Goal: Communication & Community: Share content

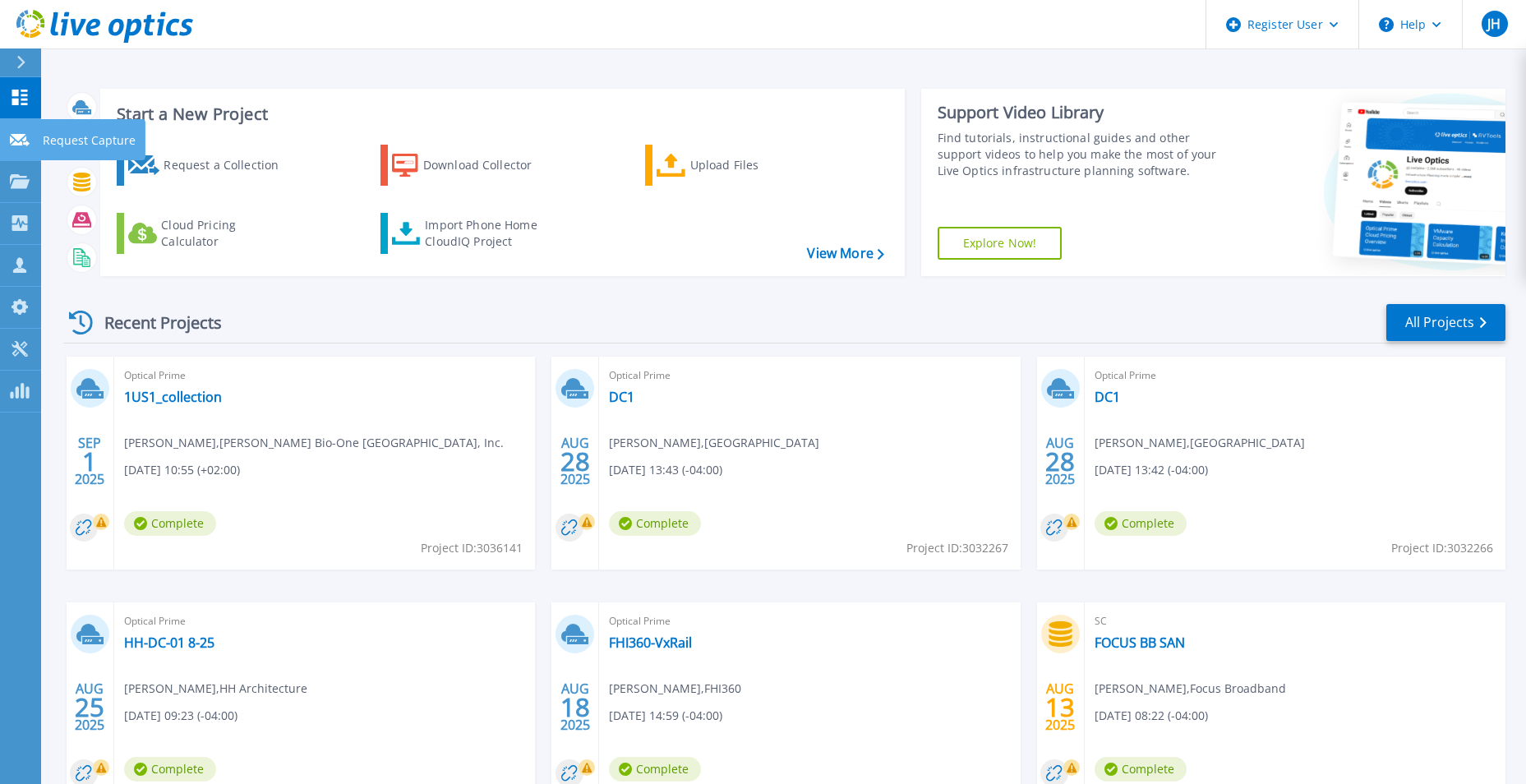
click at [18, 143] on icon at bounding box center [20, 140] width 20 height 12
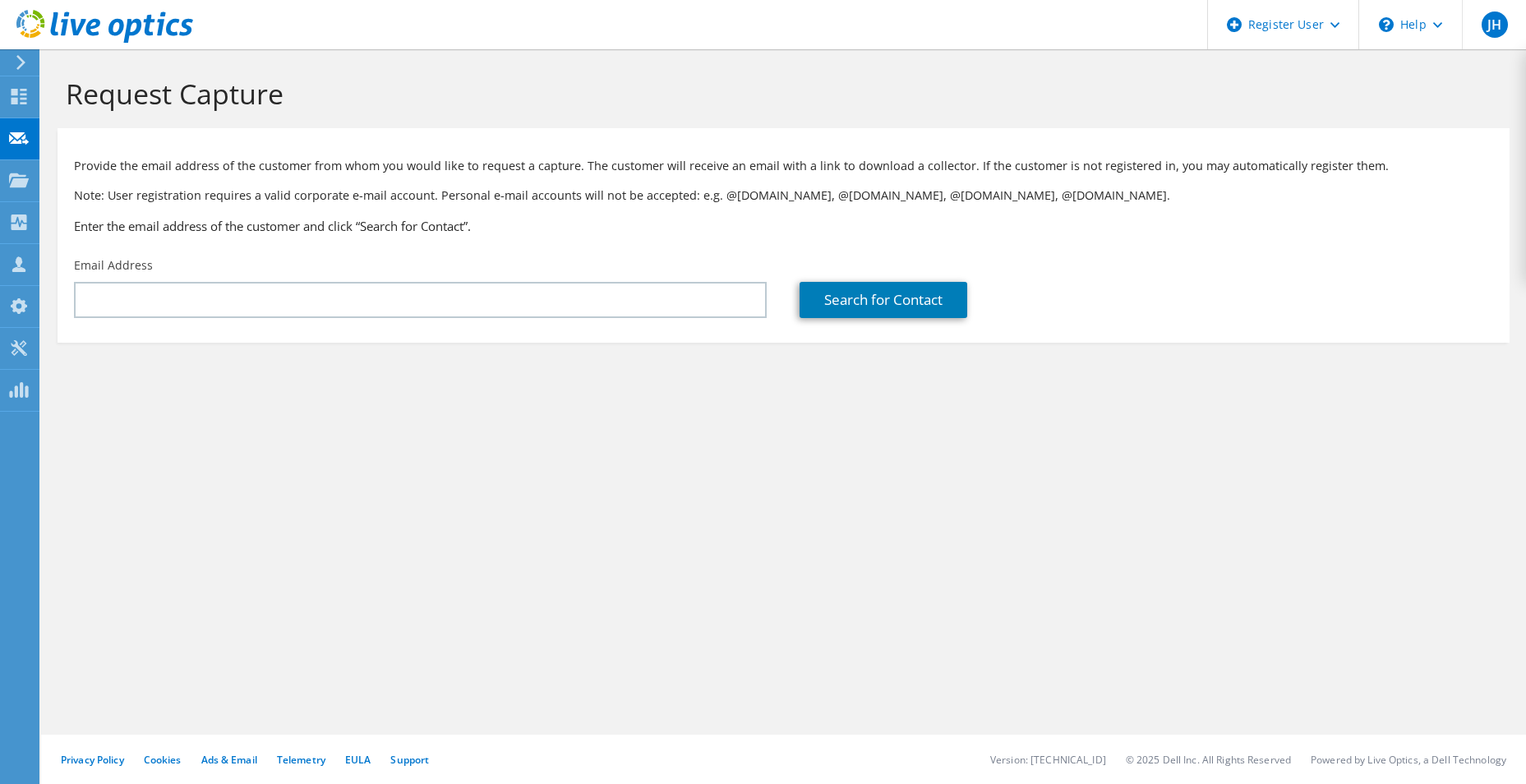
click at [124, 324] on div "Email Address" at bounding box center [420, 287] width 726 height 77
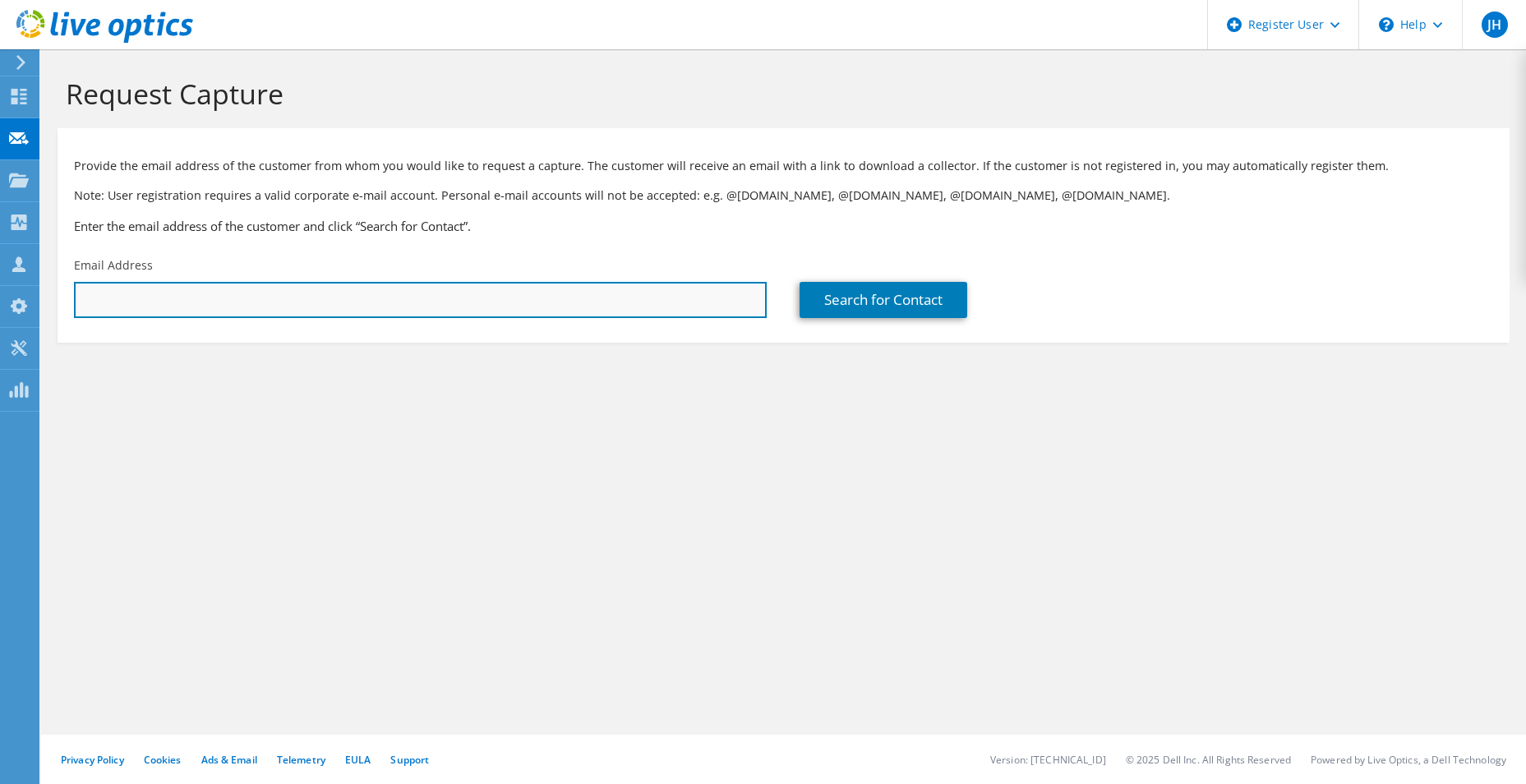
click at [119, 301] on input "text" at bounding box center [420, 300] width 693 height 36
paste input "britton.sams@cjmw.com"
type input "britton.sams@cjmw.com"
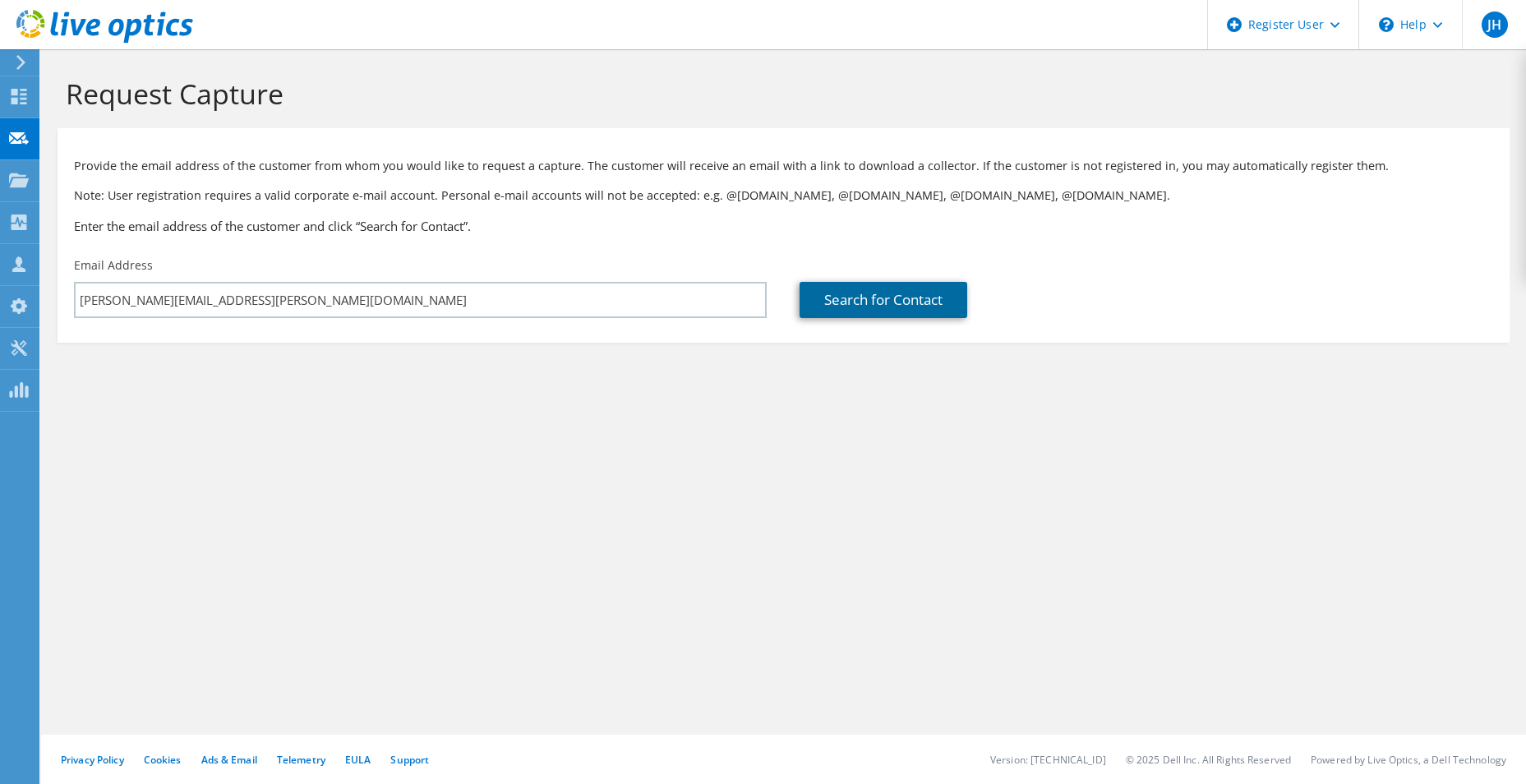
click at [855, 296] on link "Search for Contact" at bounding box center [884, 300] width 168 height 36
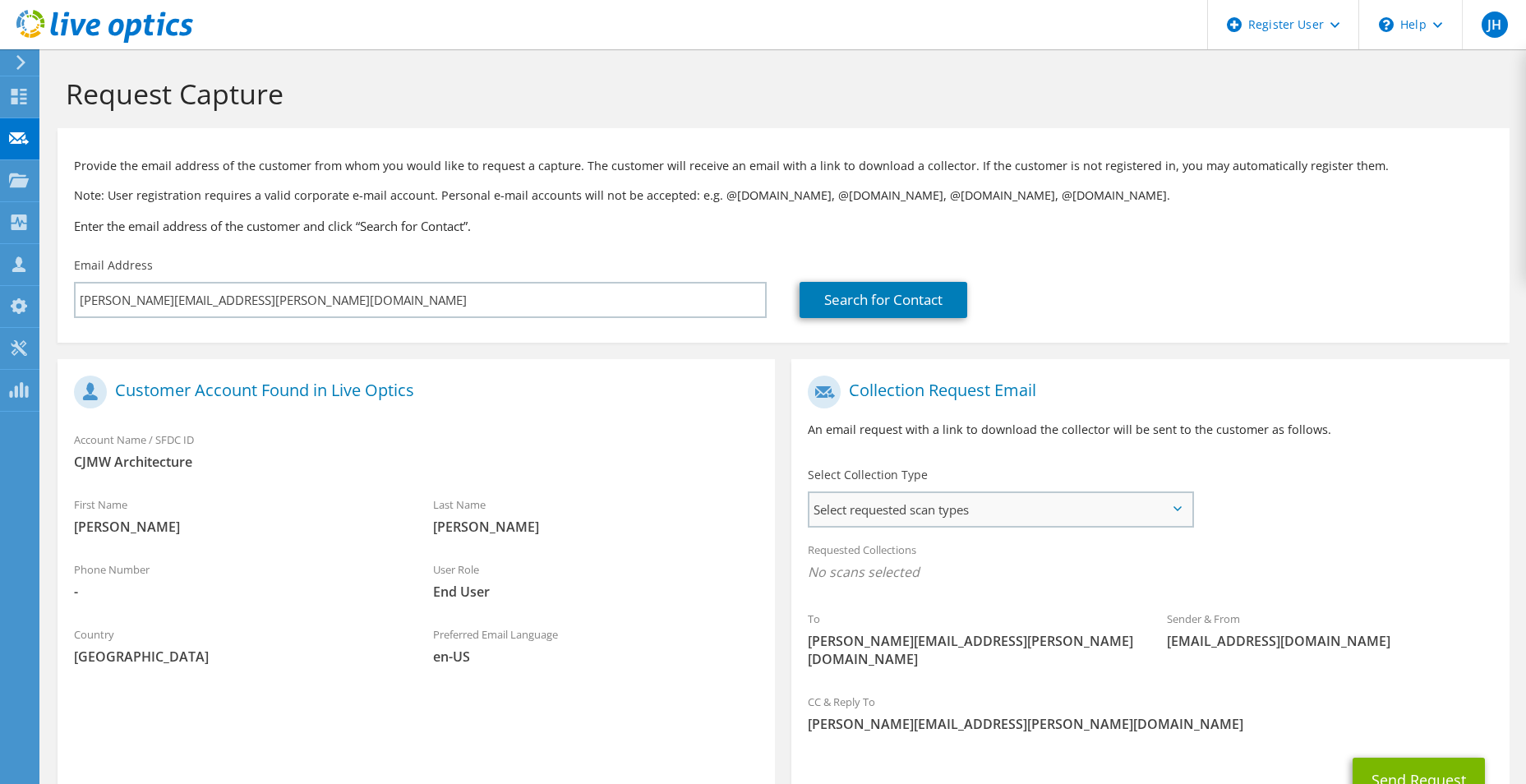
click at [902, 514] on span "Select requested scan types" at bounding box center [1001, 510] width 382 height 33
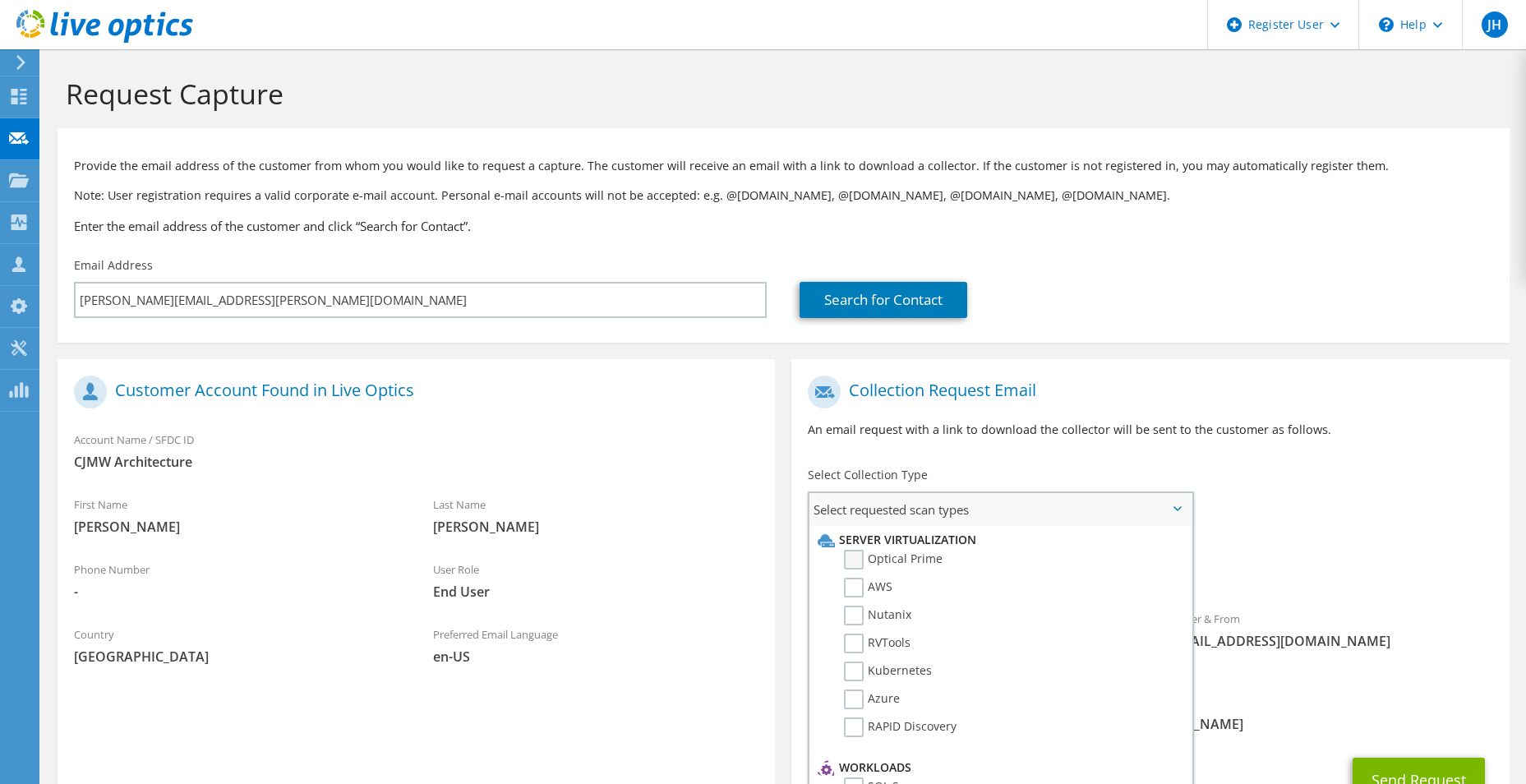
click at [851, 553] on label "Optical Prime" at bounding box center [894, 559] width 99 height 20
click at [0, 0] on input "Optical Prime" at bounding box center [0, 0] width 0 height 0
click at [1327, 525] on div "To britton.sams@cjmw.com Sender & From liveoptics@liveoptics.com" at bounding box center [1150, 528] width 717 height 322
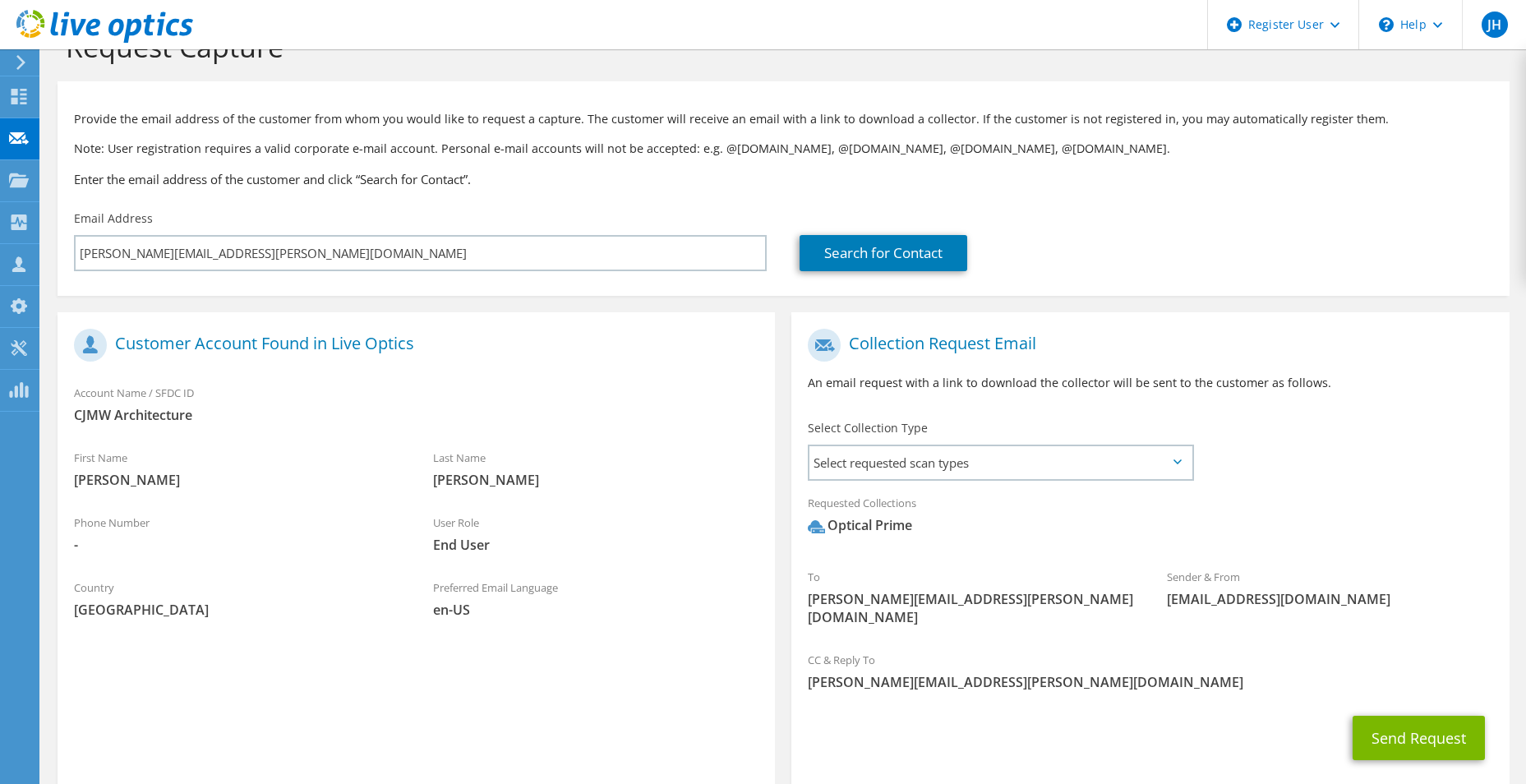
scroll to position [120, 0]
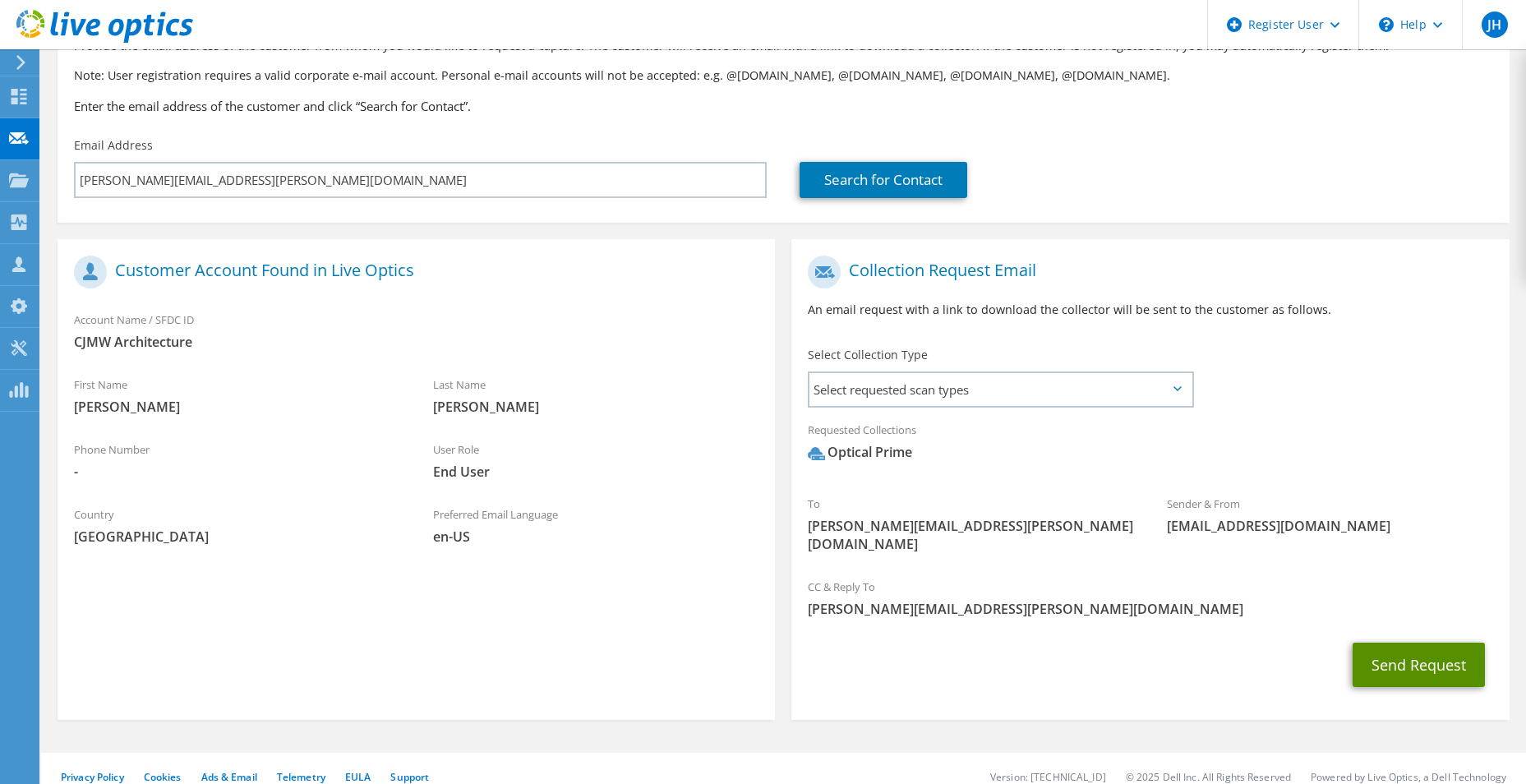
click at [1406, 642] on button "Send Request" at bounding box center [1418, 665] width 133 height 44
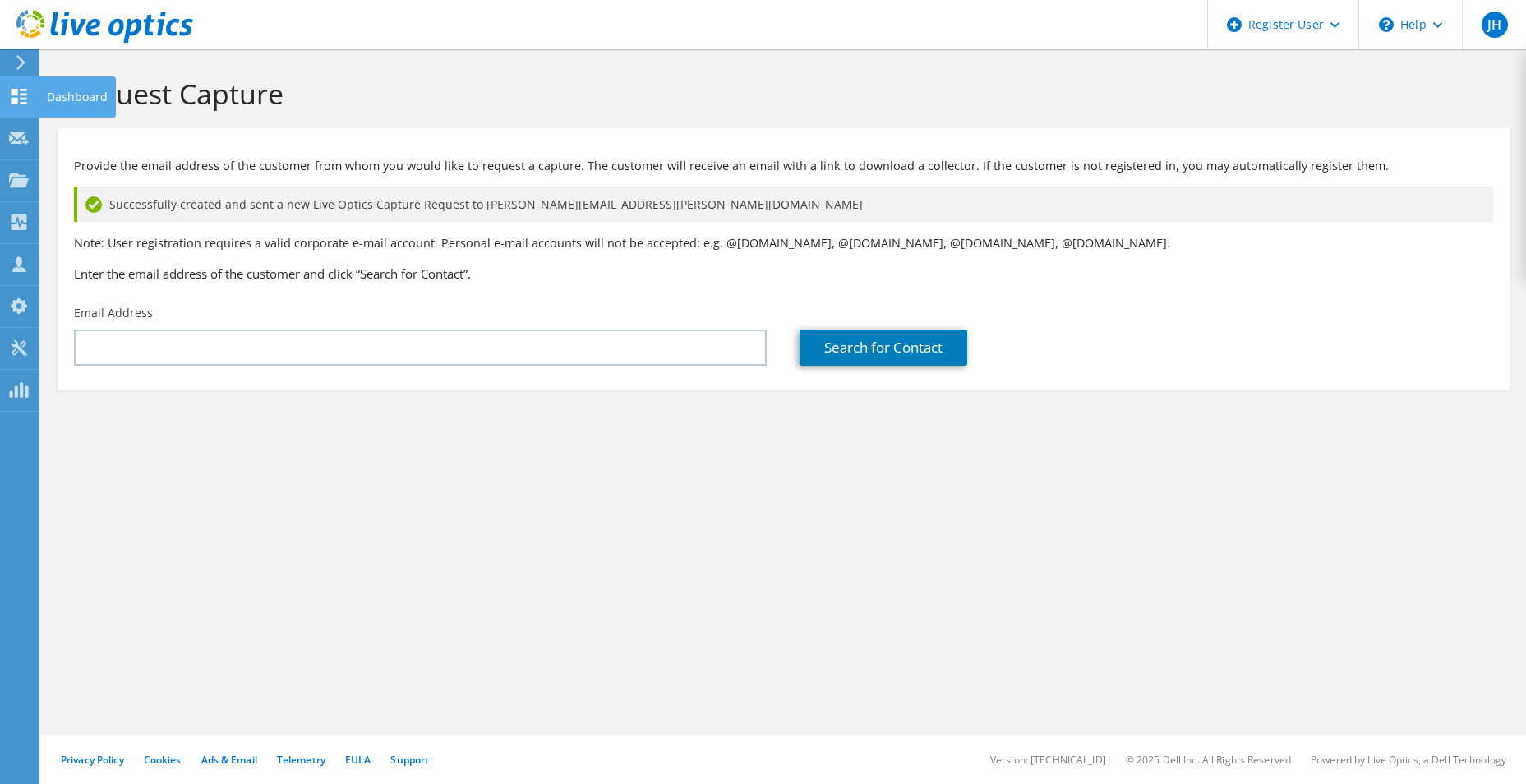
click at [17, 105] on div at bounding box center [19, 99] width 20 height 18
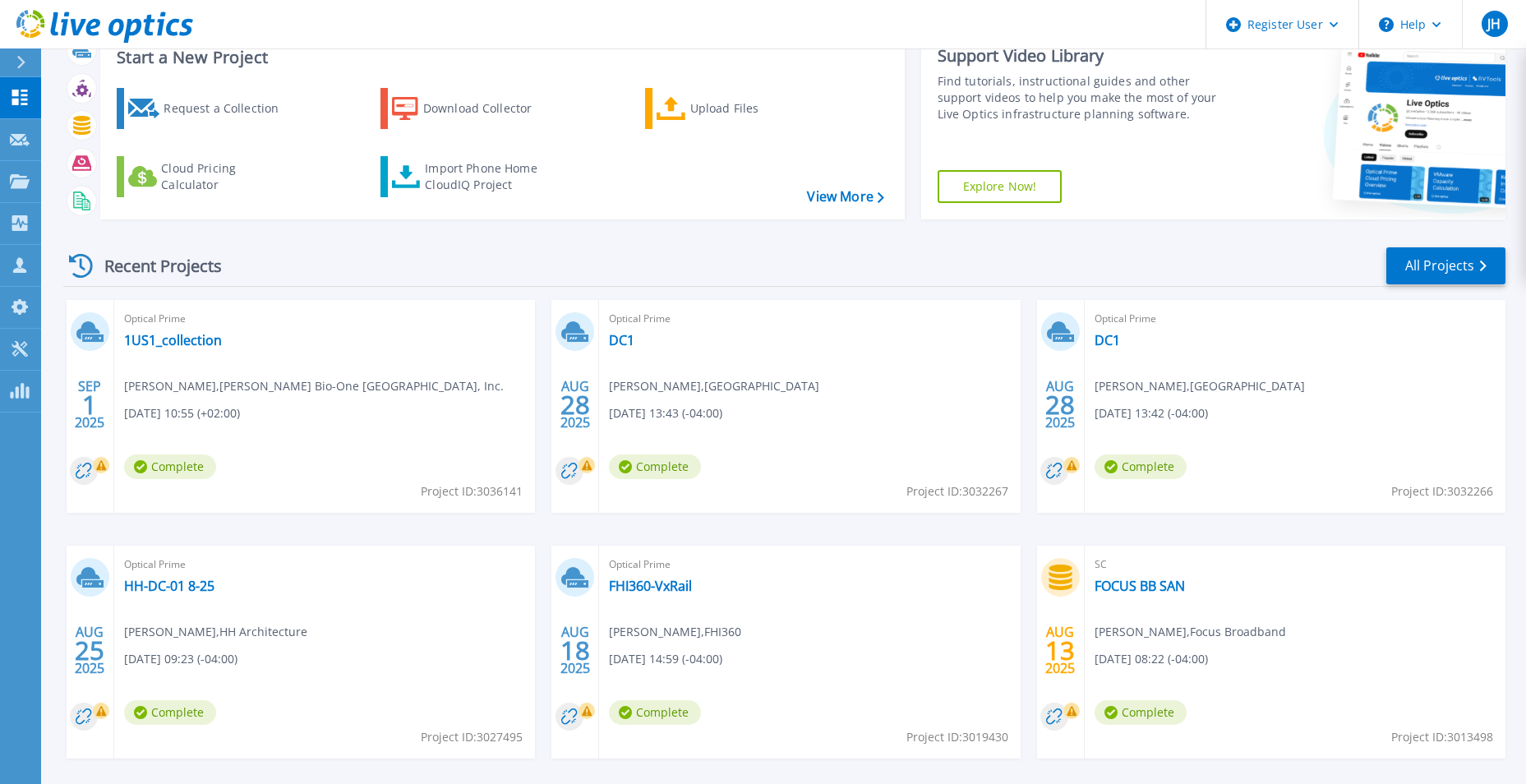
scroll to position [127, 0]
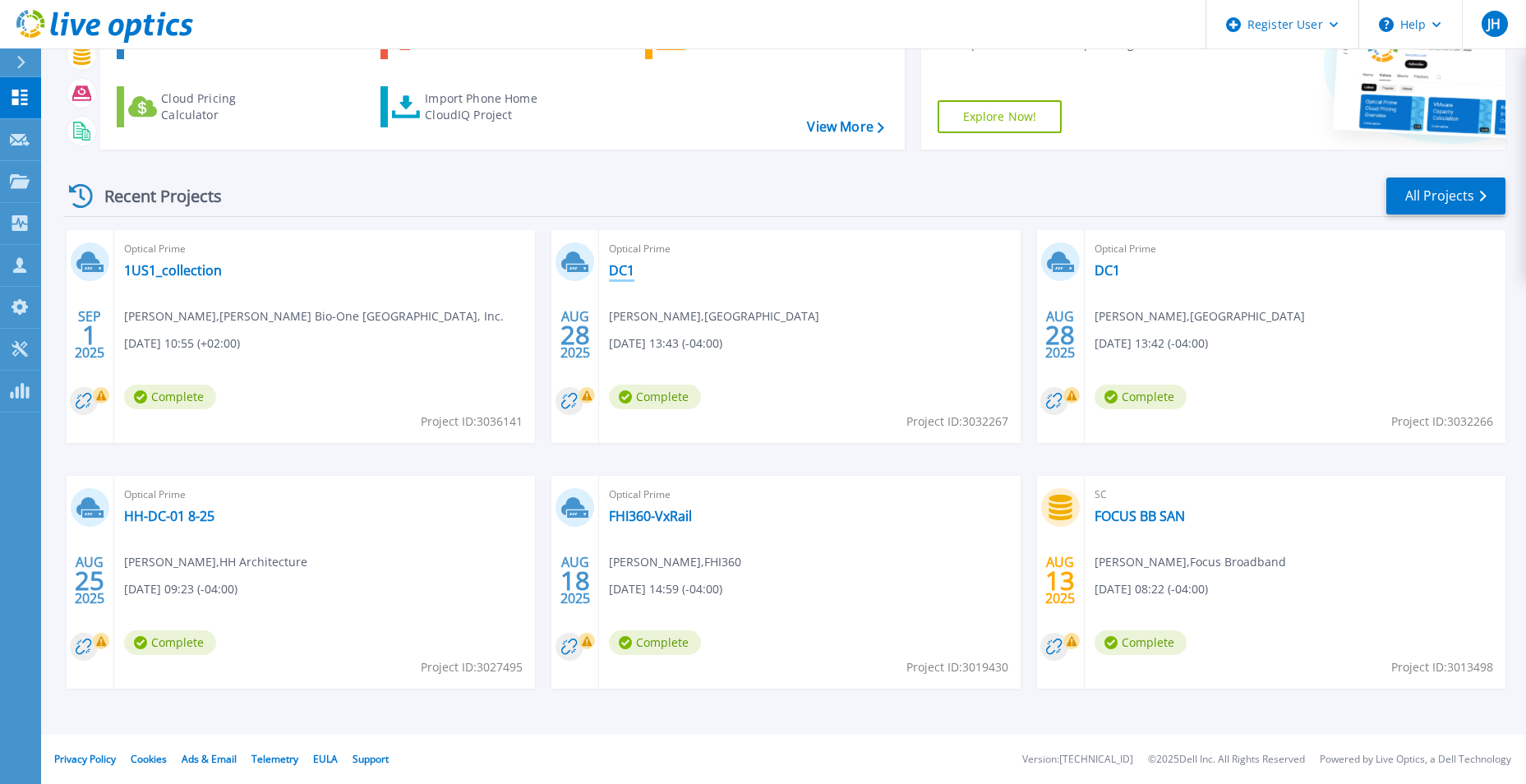
click at [614, 266] on link "DC1" at bounding box center [621, 270] width 26 height 16
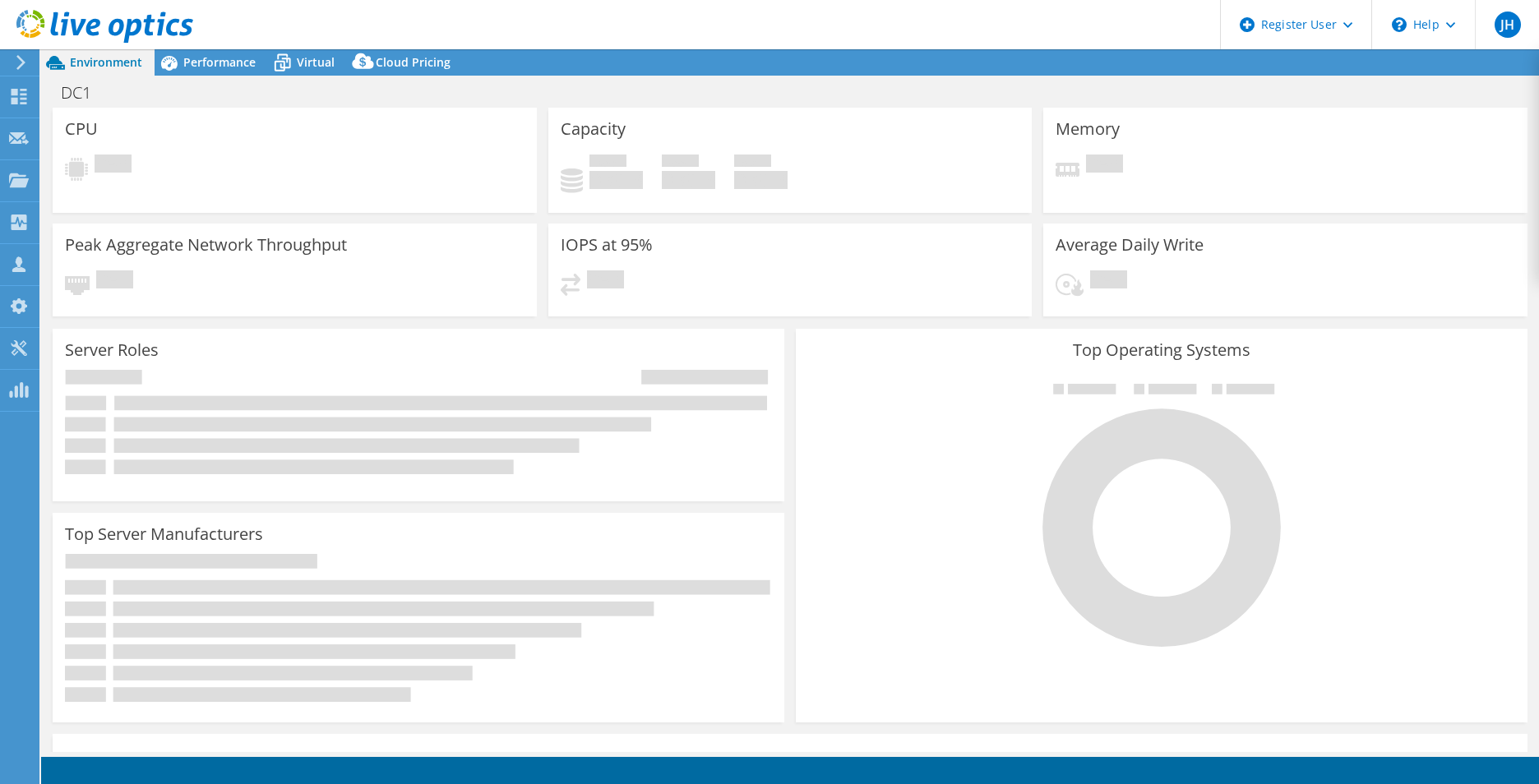
select select "USD"
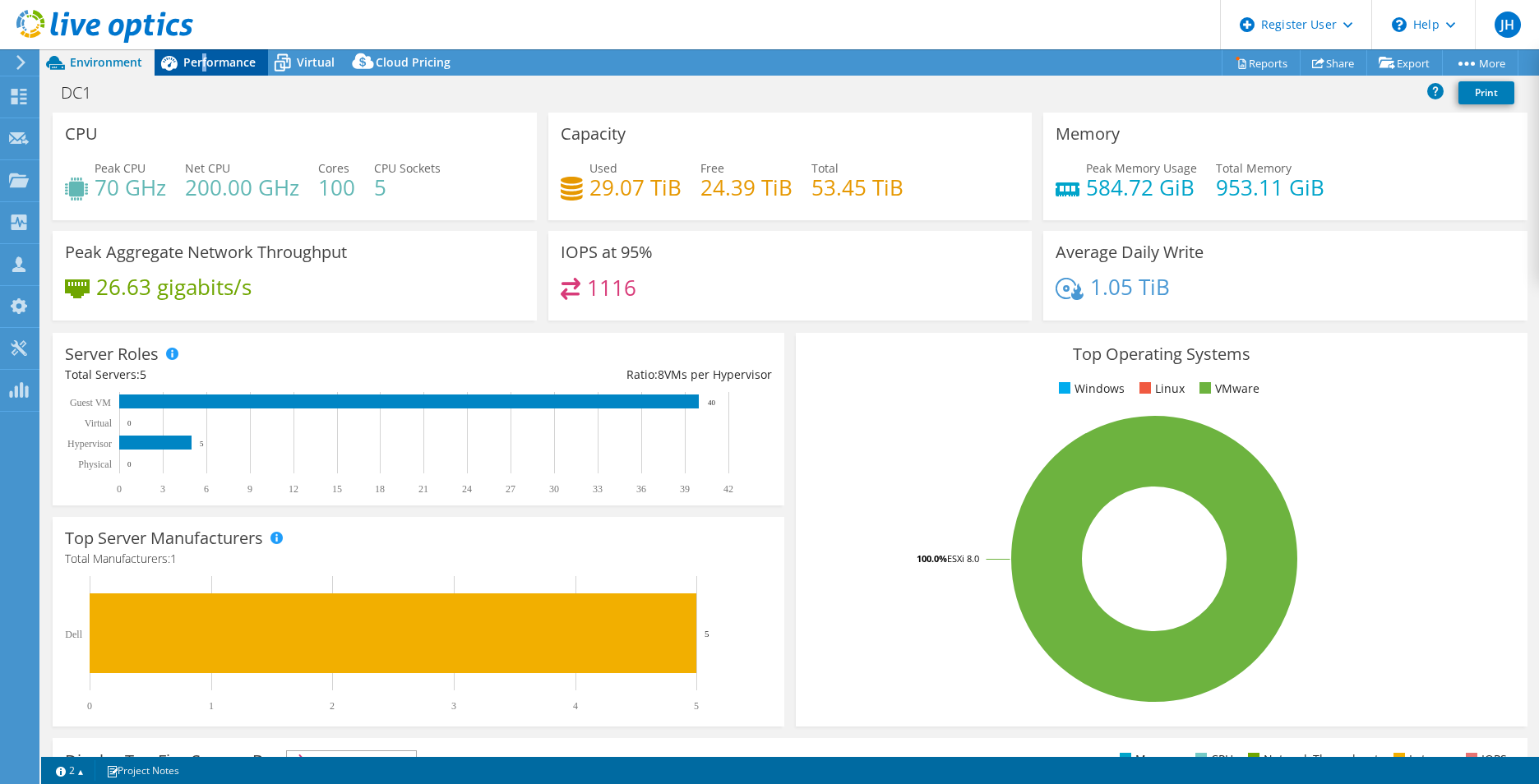
click at [204, 50] on div "Performance" at bounding box center [212, 63] width 114 height 26
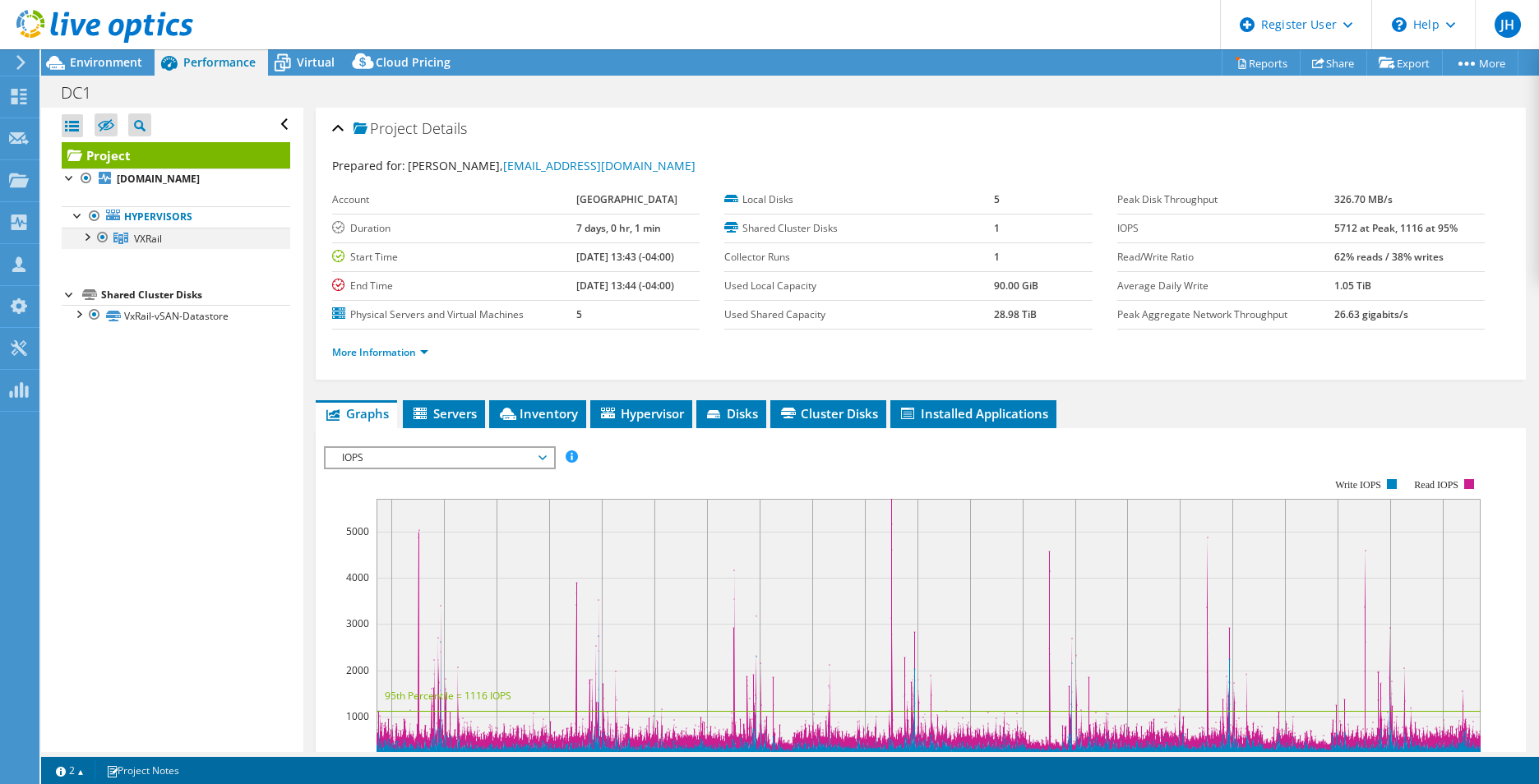
click at [85, 241] on div at bounding box center [87, 236] width 16 height 16
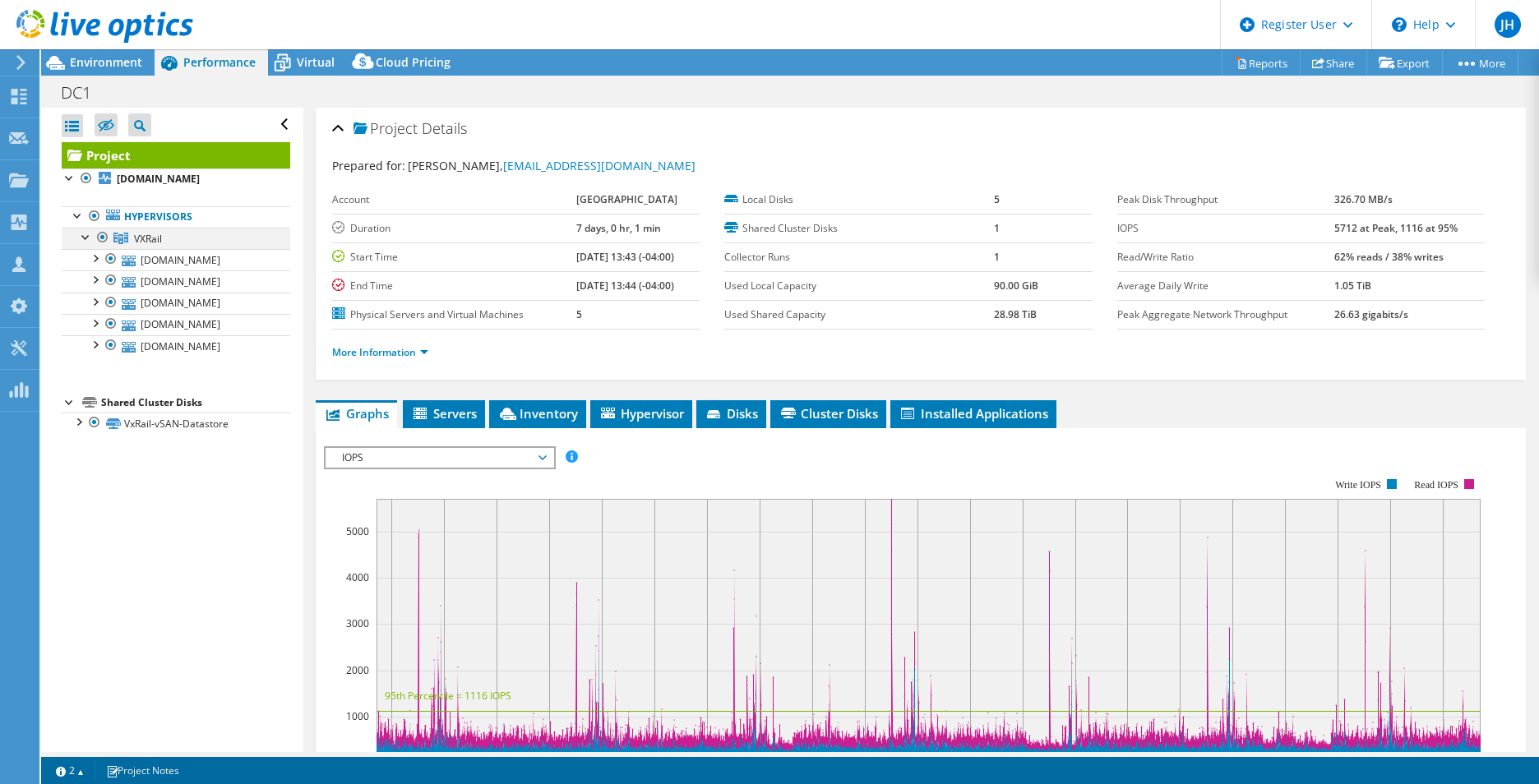
click at [85, 241] on div at bounding box center [87, 236] width 16 height 16
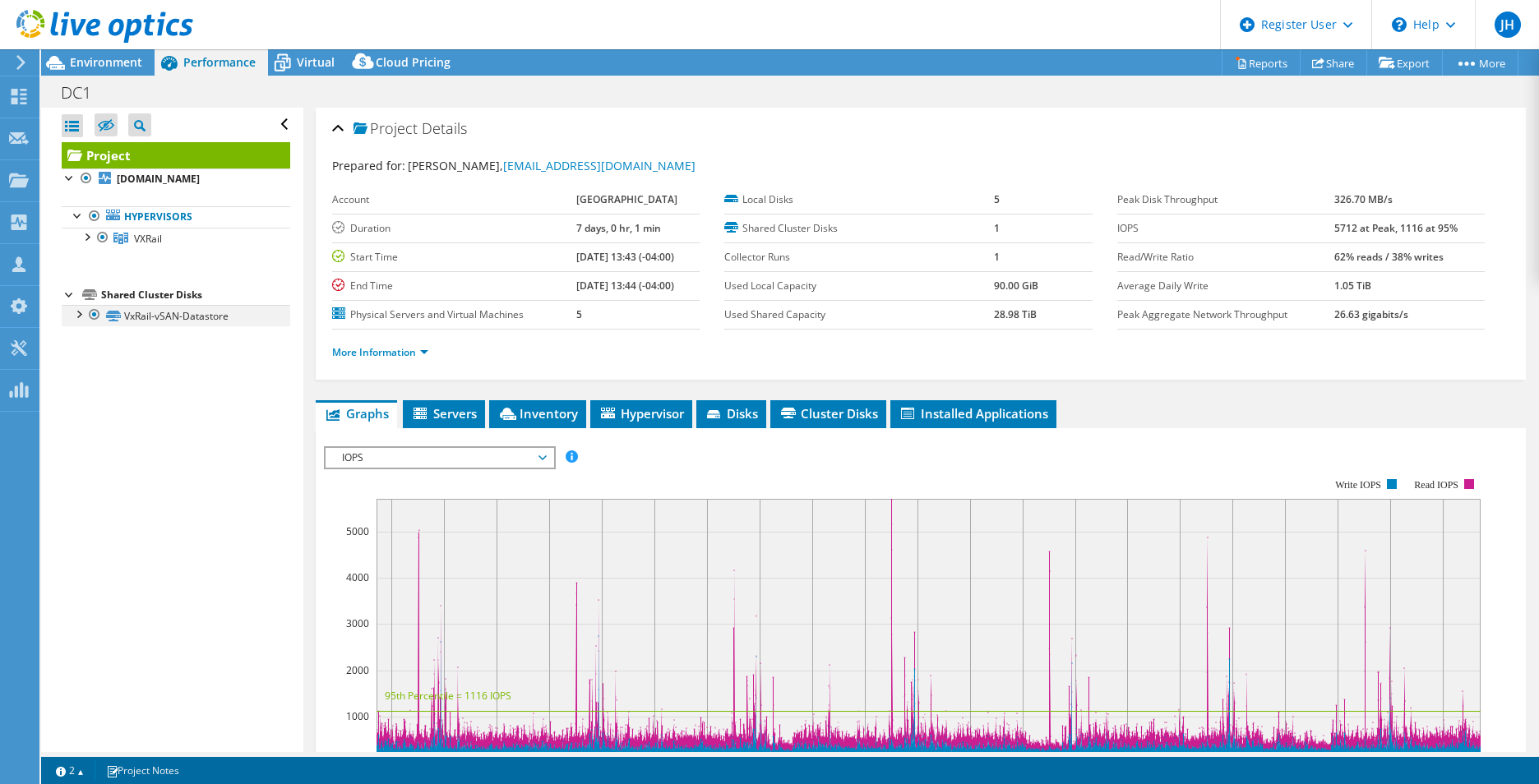
click at [75, 315] on div at bounding box center [78, 313] width 16 height 16
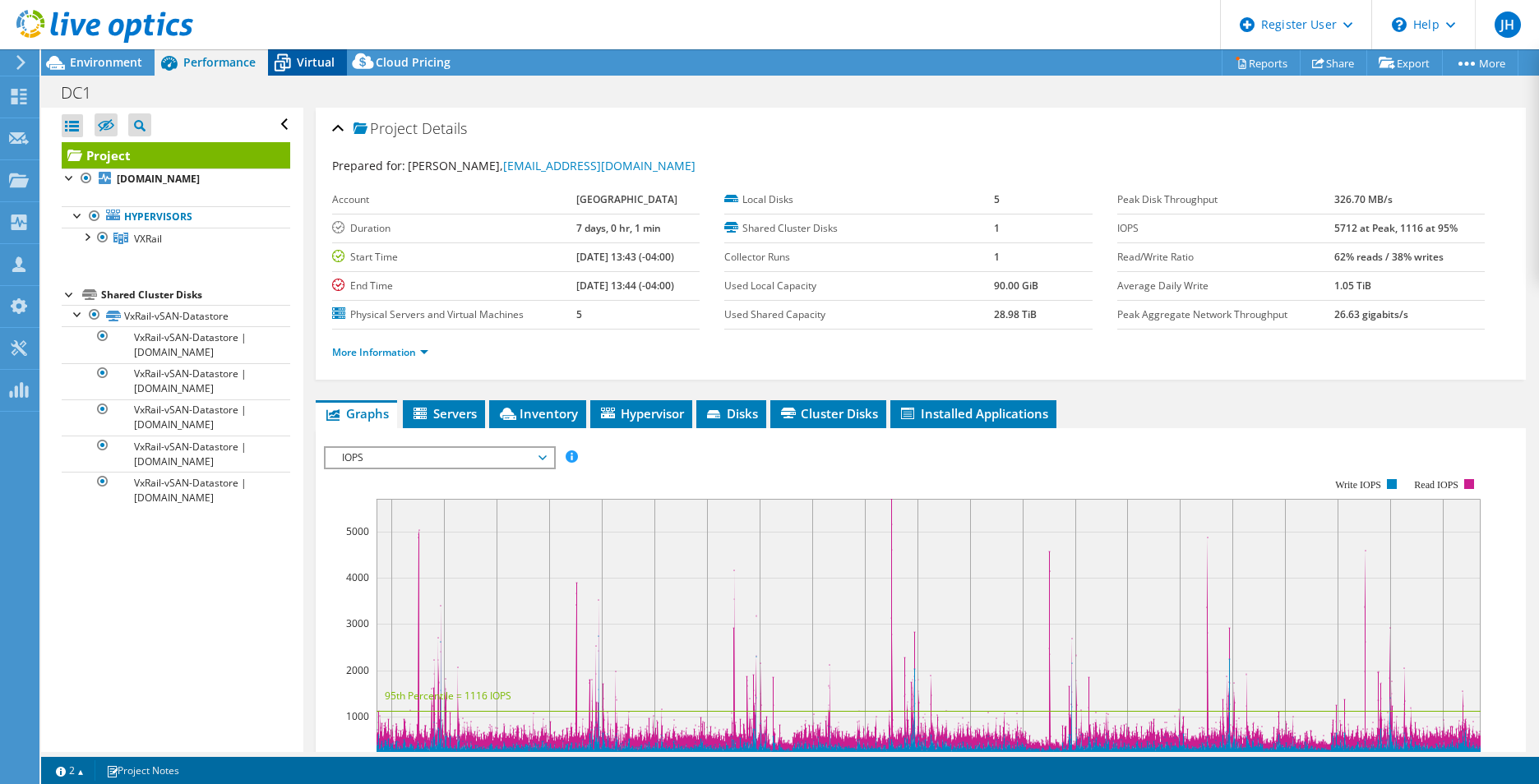
click at [307, 52] on div "Virtual" at bounding box center [307, 63] width 79 height 26
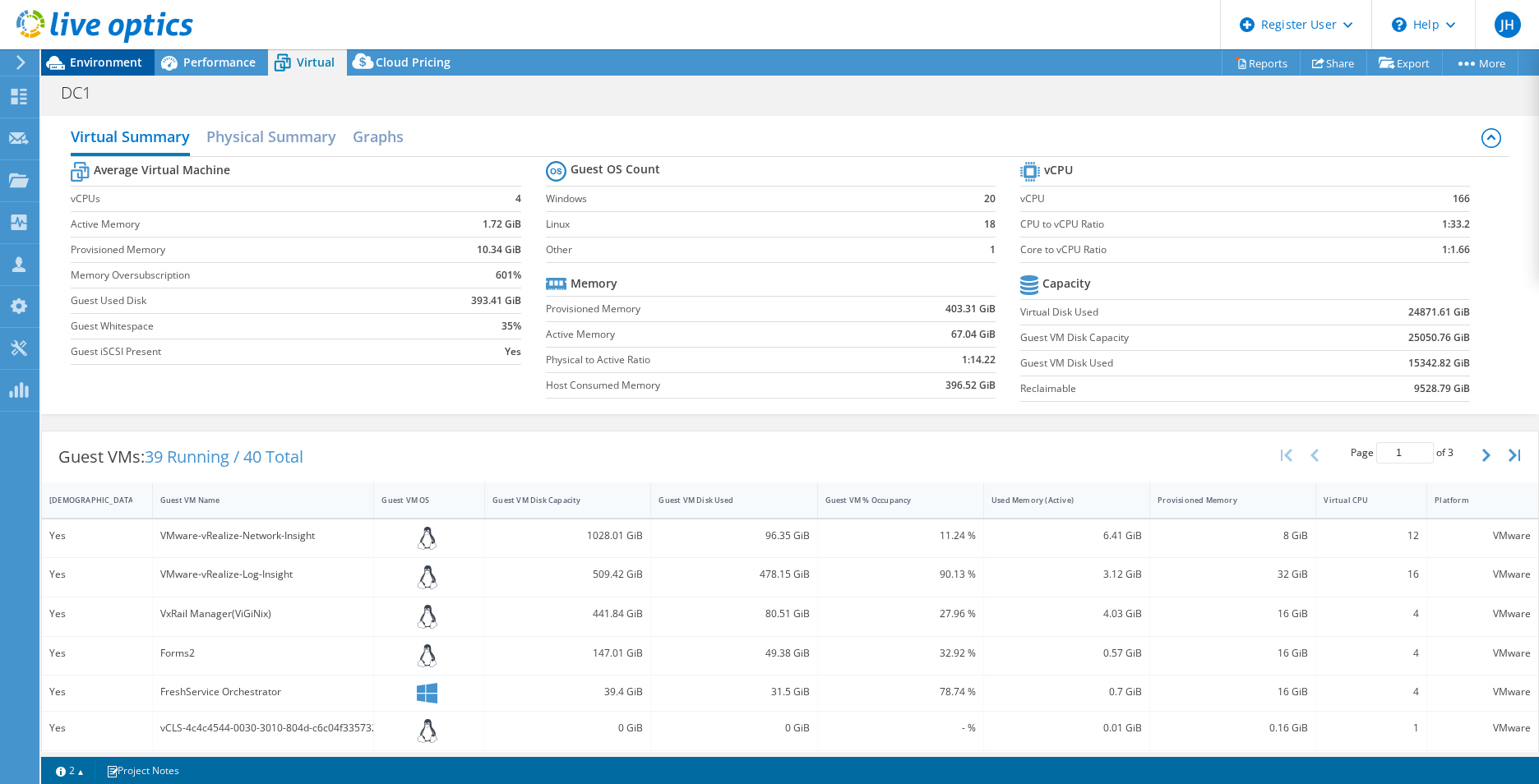
click at [120, 71] on div "Environment" at bounding box center [98, 63] width 114 height 26
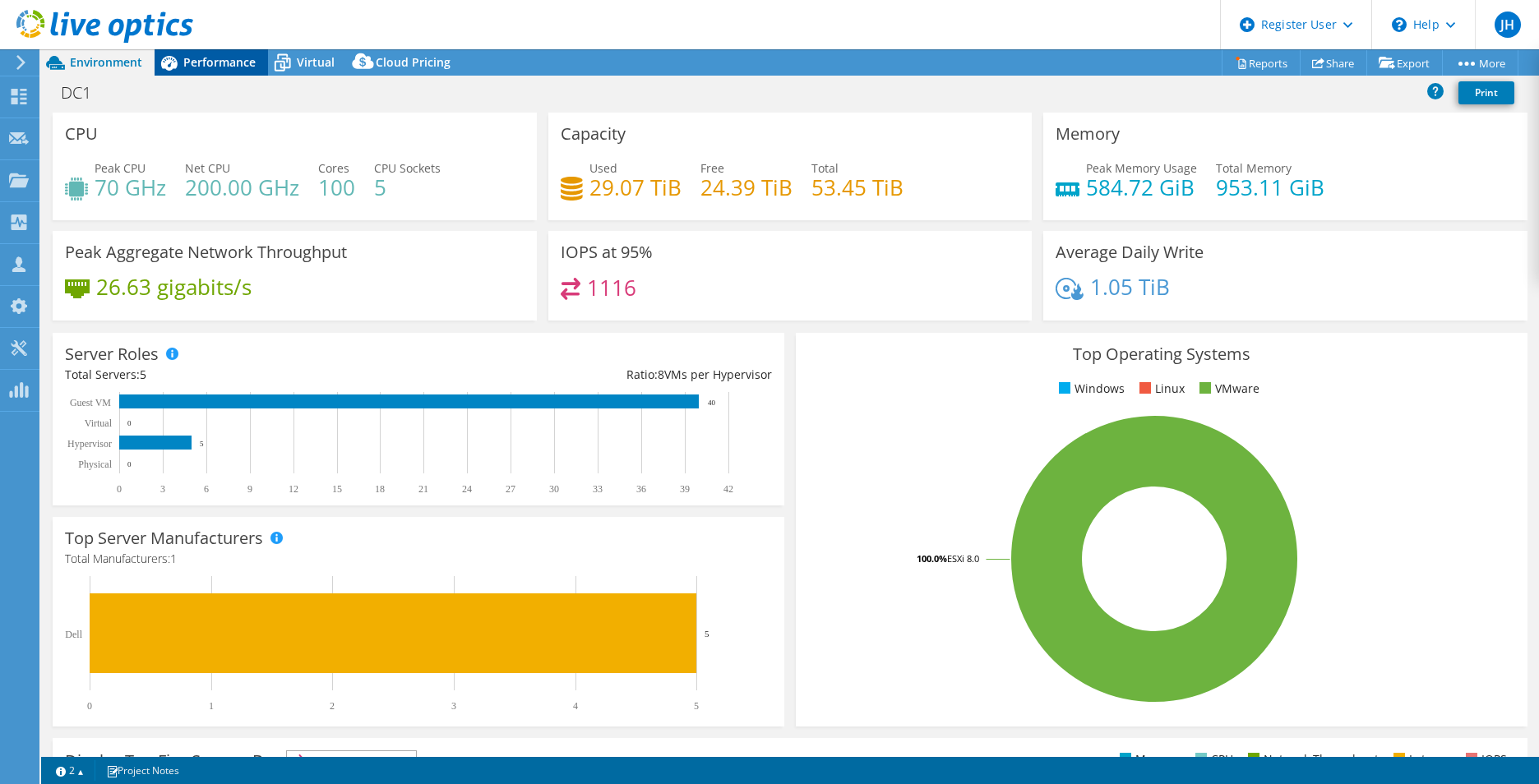
click at [207, 68] on span "Performance" at bounding box center [219, 62] width 73 height 16
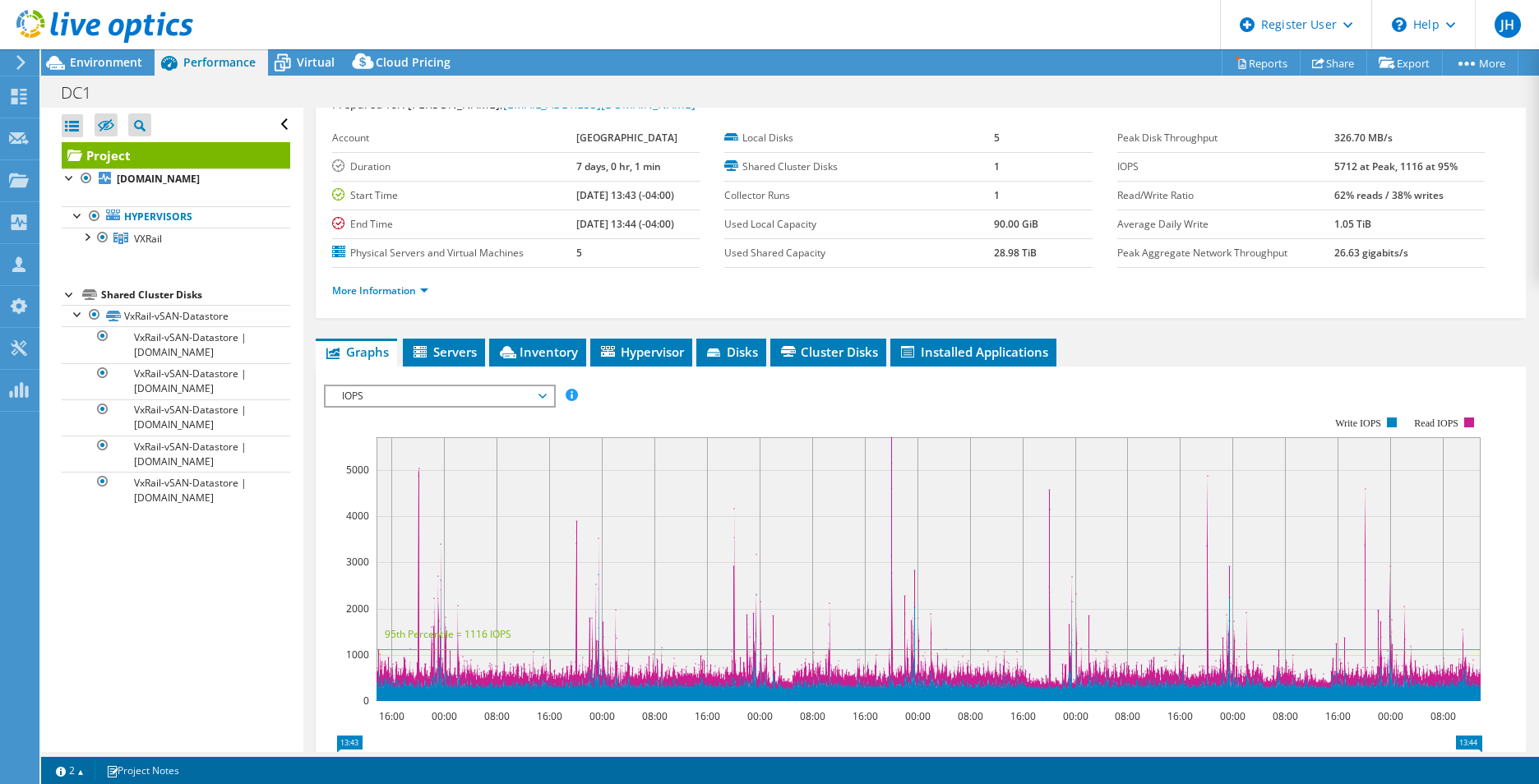
scroll to position [165, 0]
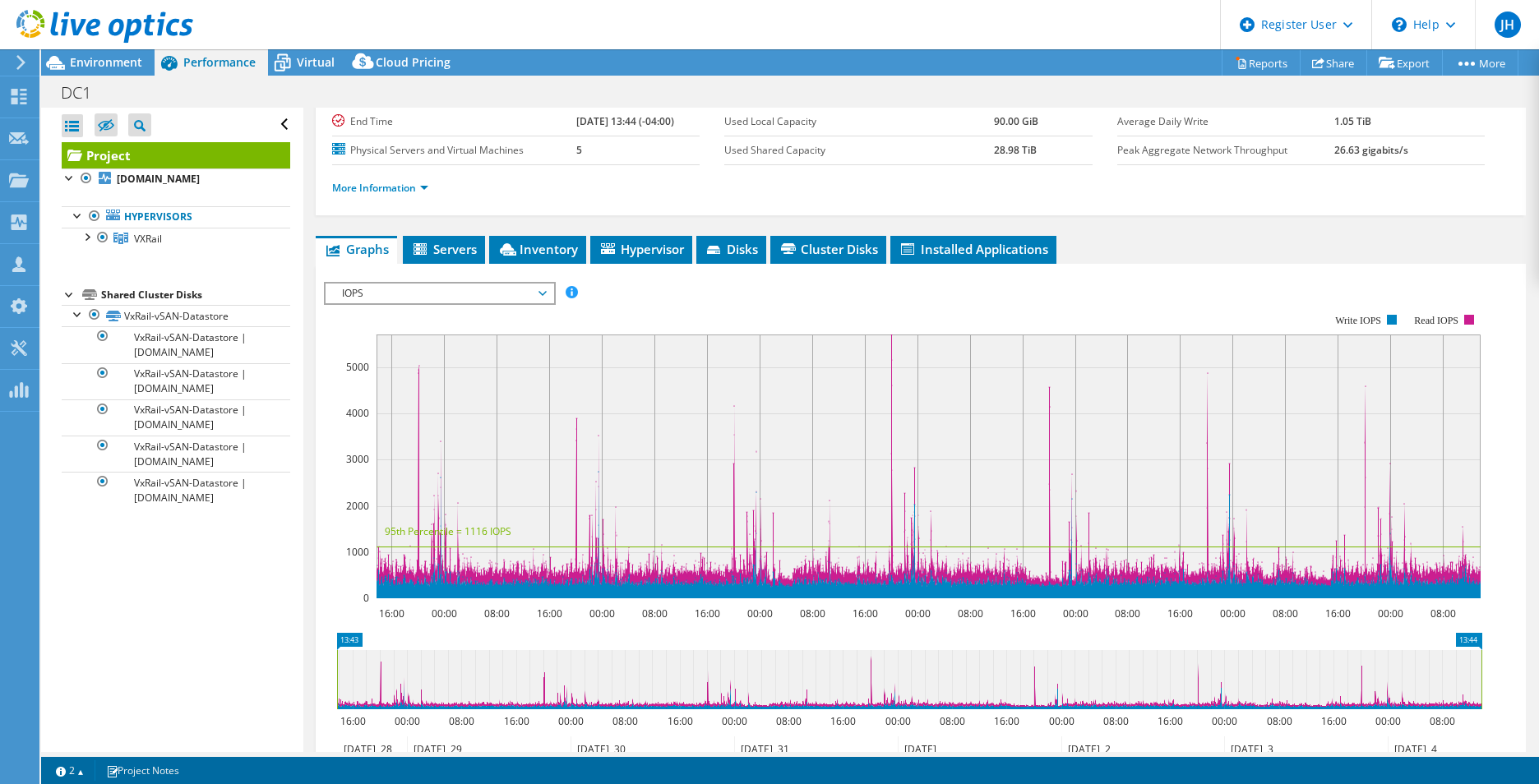
drag, startPoint x: 372, startPoint y: 610, endPoint x: 1093, endPoint y: 611, distance: 721.0
click at [1082, 614] on icon "16:00 00:00 08:00 16:00 00:00 08:00 16:00 00:00 08:00 16:00 00:00 08:00 16:00 0…" at bounding box center [909, 455] width 1171 height 329
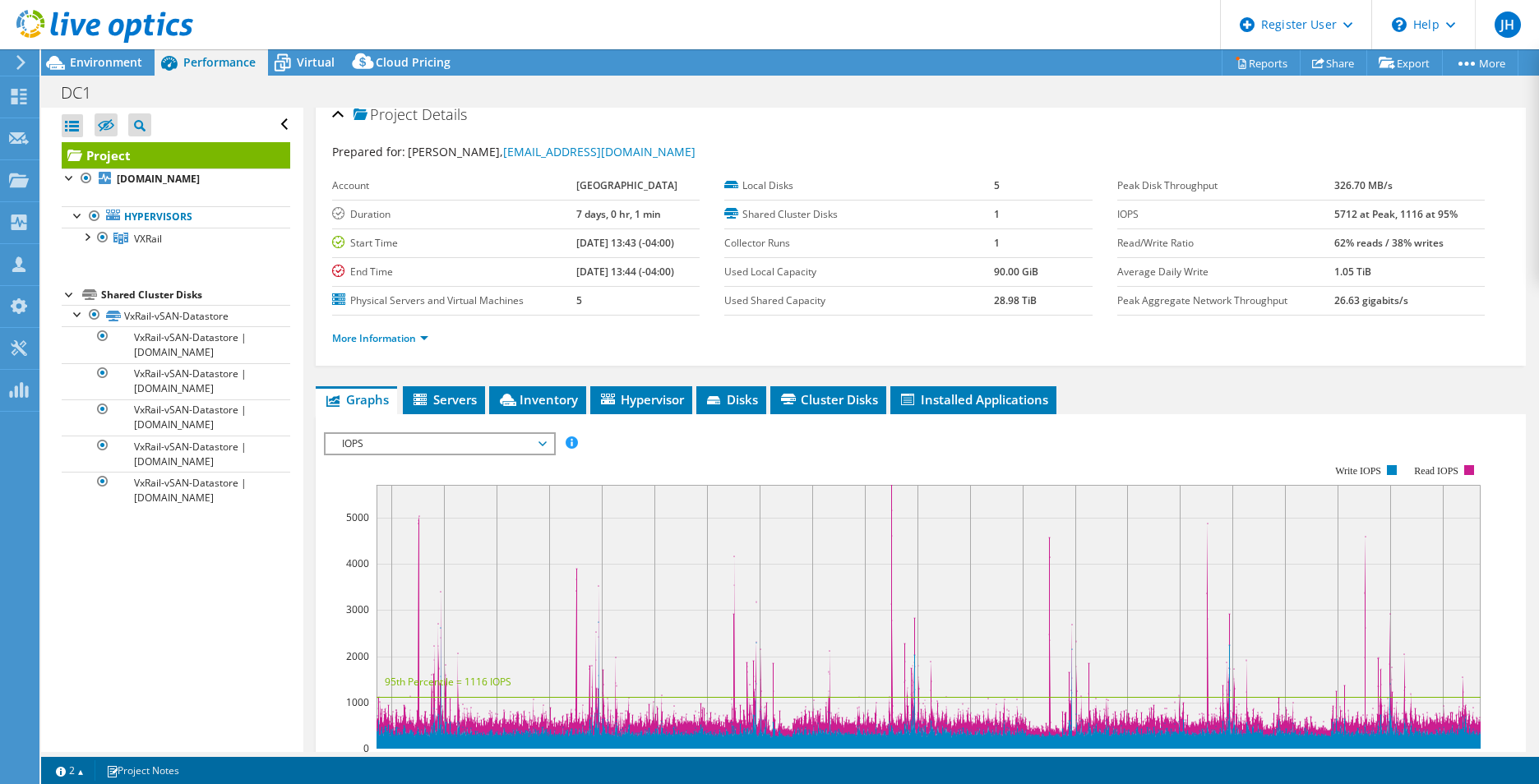
scroll to position [0, 0]
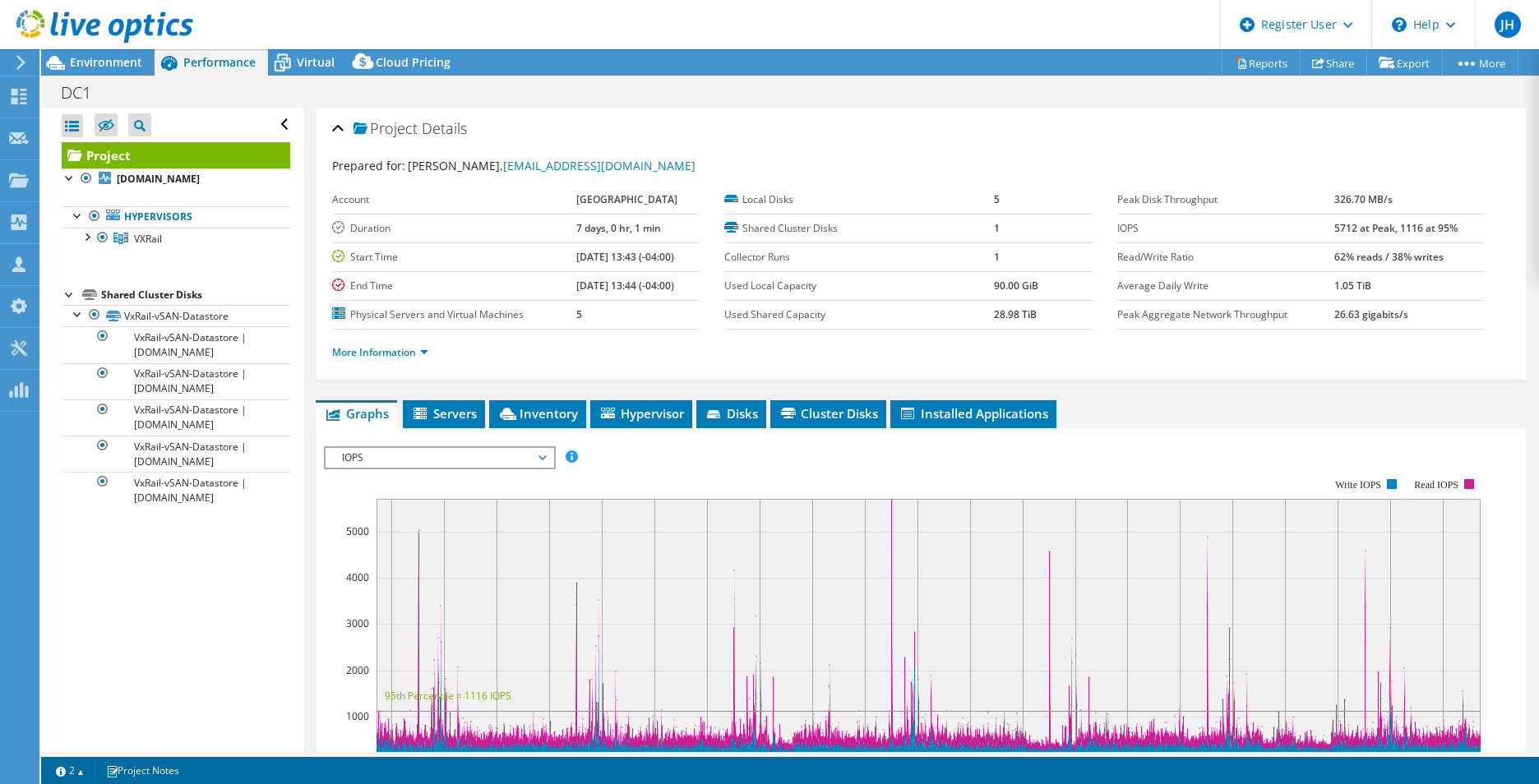
click at [467, 452] on span "IOPS" at bounding box center [439, 458] width 211 height 20
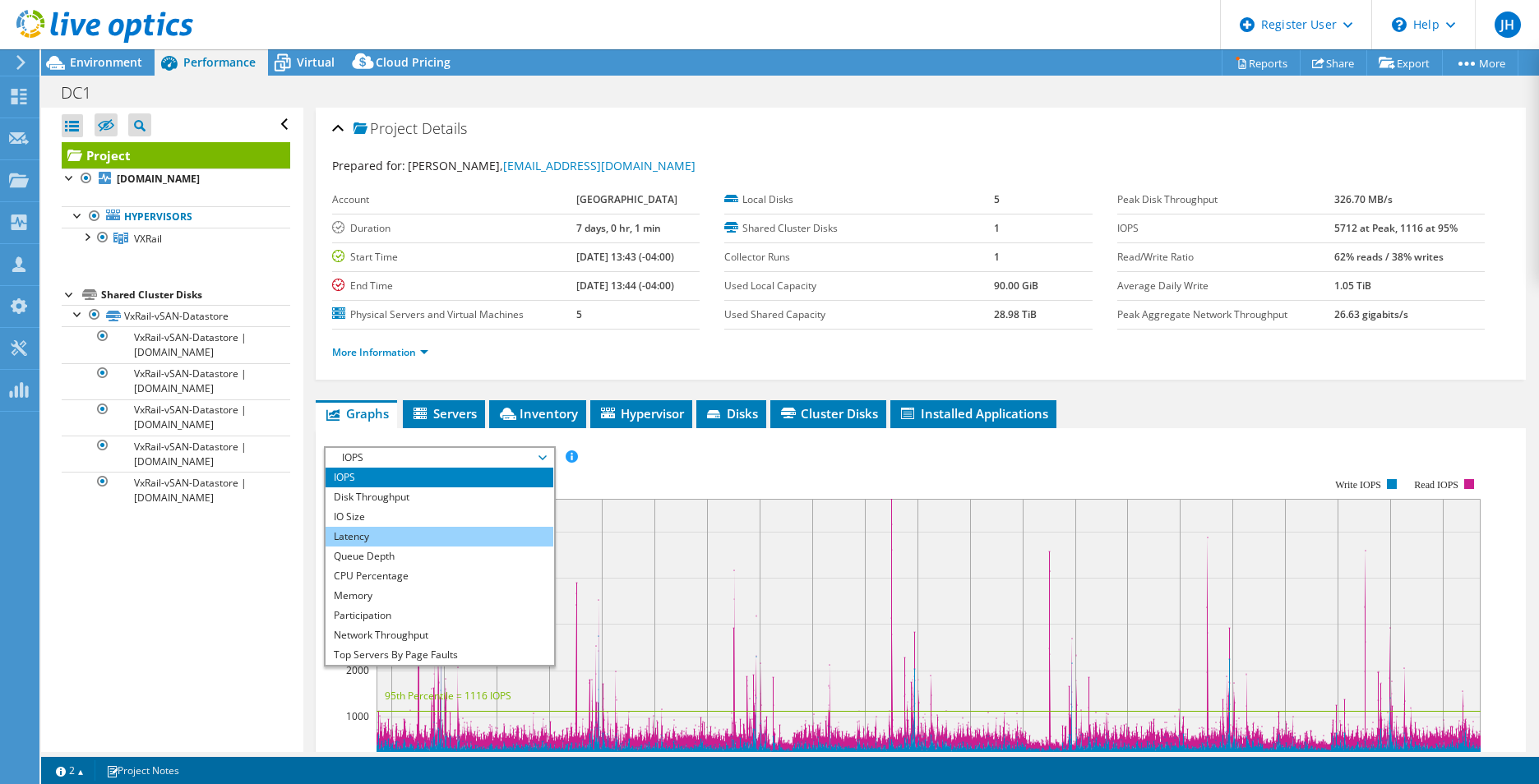
click at [411, 539] on li "Latency" at bounding box center [439, 536] width 227 height 20
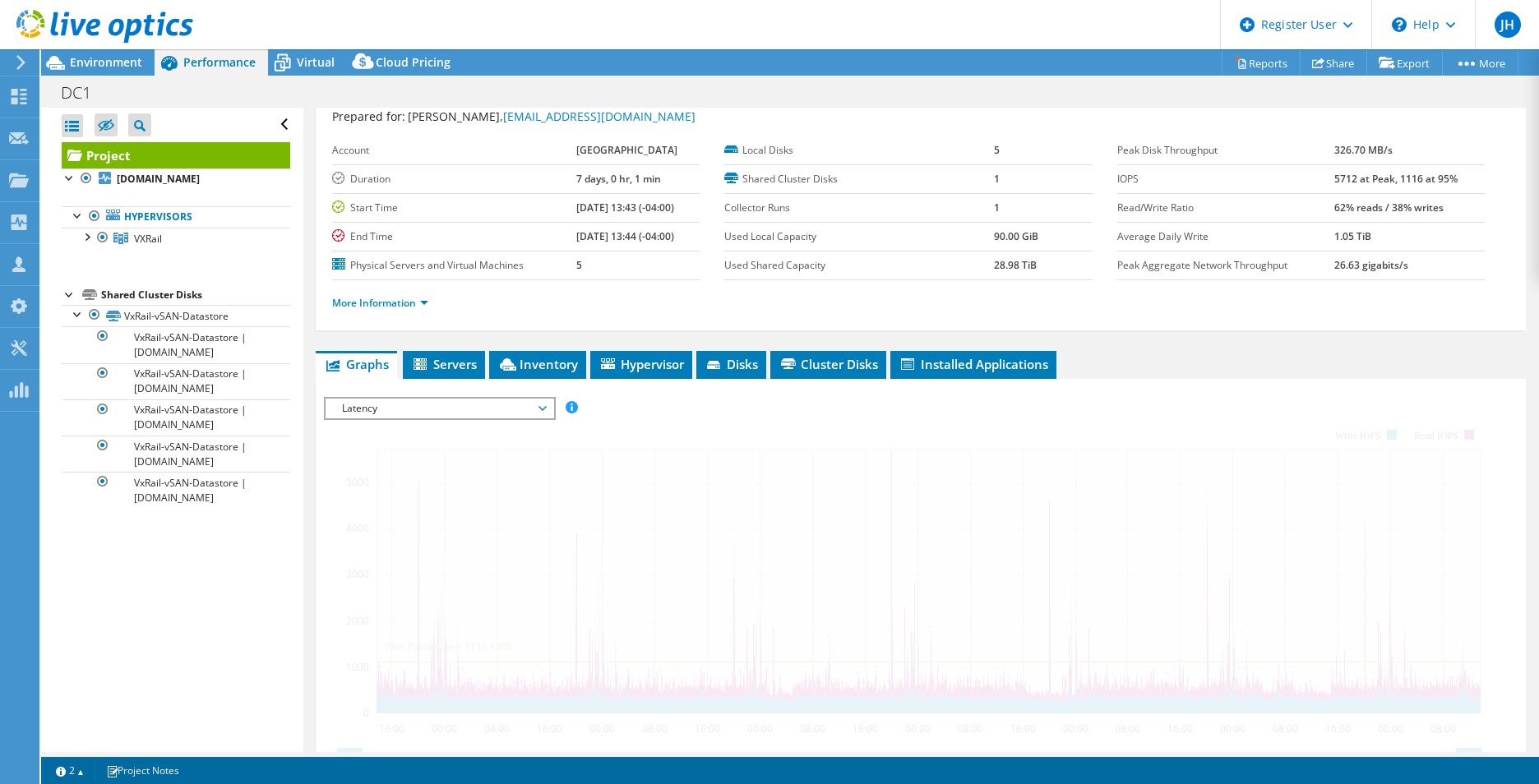
scroll to position [82, 0]
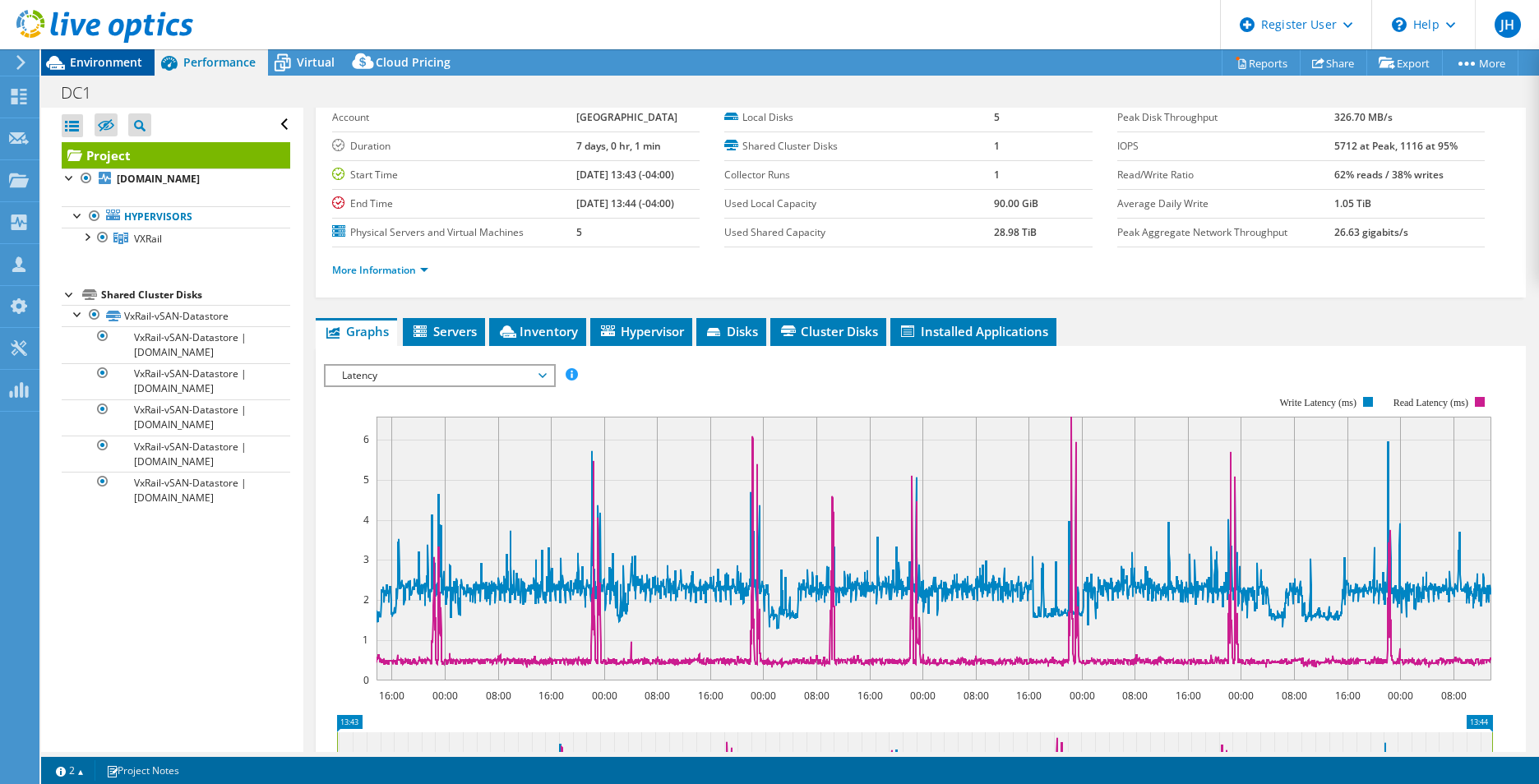
click at [132, 63] on span "Environment" at bounding box center [106, 62] width 73 height 16
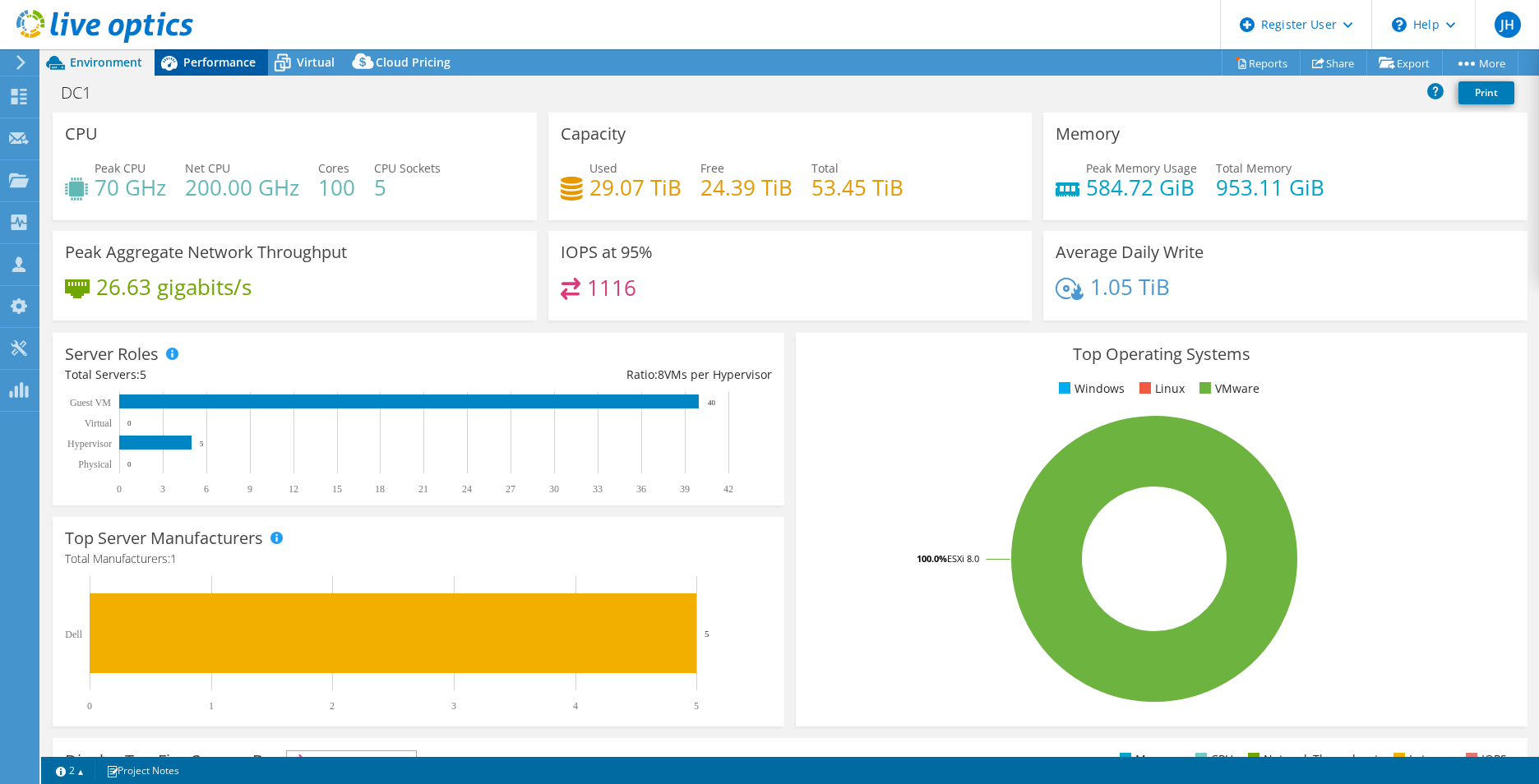
click at [220, 54] on div "Performance" at bounding box center [212, 63] width 114 height 26
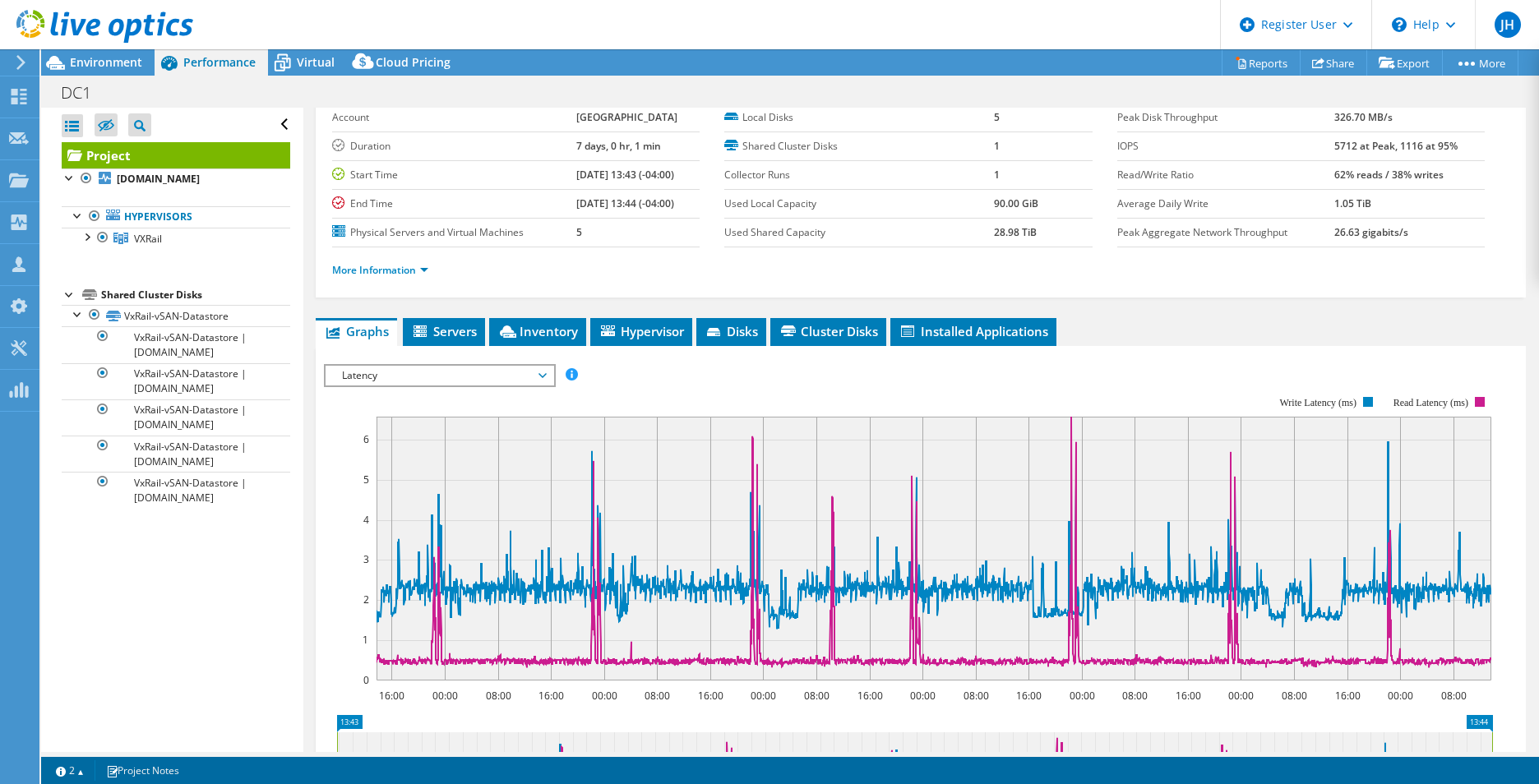
drag, startPoint x: 213, startPoint y: 296, endPoint x: 75, endPoint y: 297, distance: 138.0
click at [75, 297] on li "Shared Cluster Disks VxRail-vSAN-Datastore VxRail-vSAN-Datastore | vxrail-node5…" at bounding box center [175, 396] width 228 height 222
drag, startPoint x: 75, startPoint y: 297, endPoint x: 224, endPoint y: 267, distance: 152.0
click at [224, 267] on div "Project vxrail-node5.lenoircc.edu Hypervisors VXRail" at bounding box center [175, 325] width 228 height 366
drag, startPoint x: 437, startPoint y: 273, endPoint x: 330, endPoint y: 264, distance: 107.4
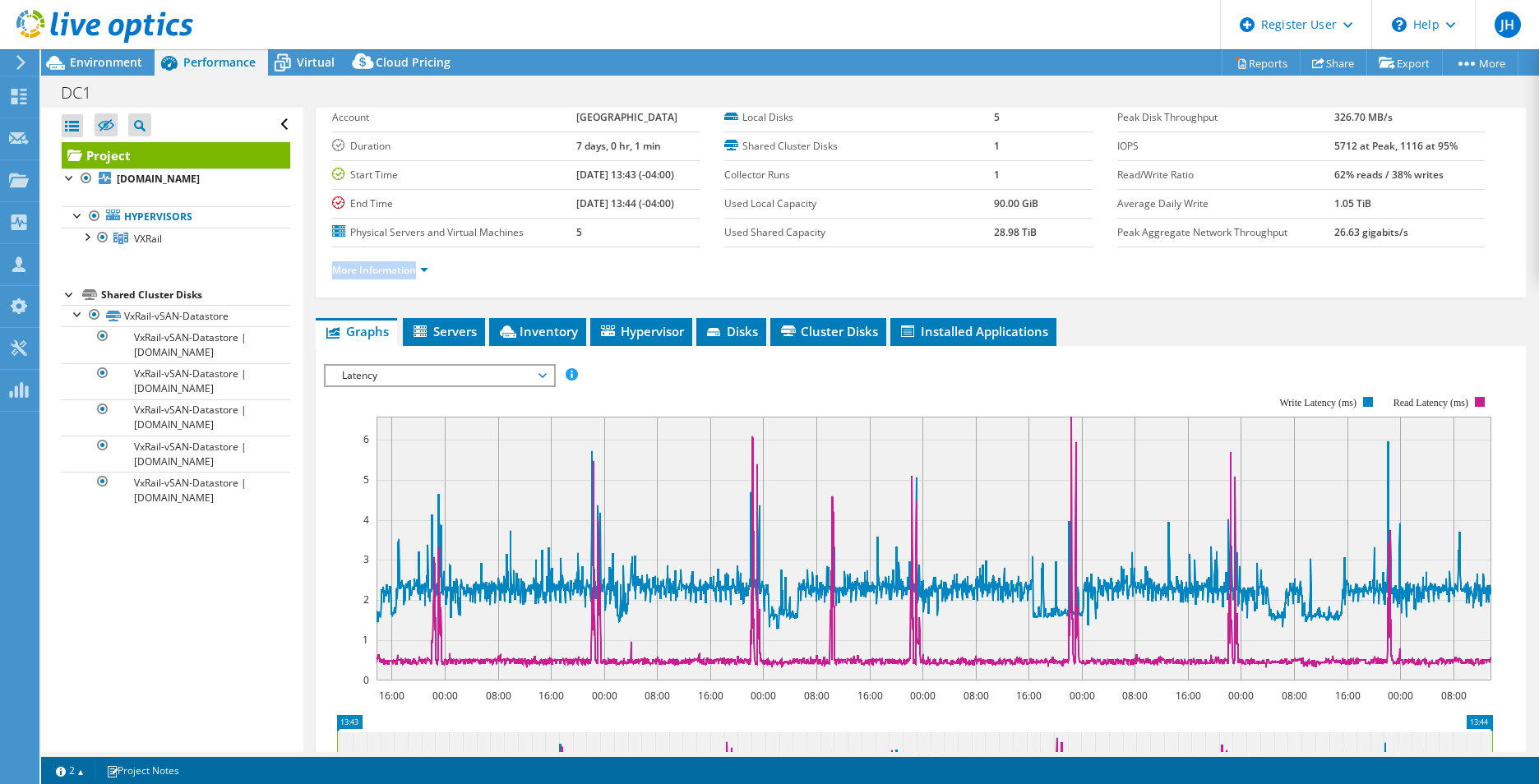
click at [330, 264] on div "Project Details Prepared for: John Greene, jdgreen58@lenoircc.edu Account LENOI…" at bounding box center [920, 161] width 1210 height 272
drag, startPoint x: 330, startPoint y: 264, endPoint x: 525, endPoint y: 292, distance: 197.0
click at [525, 292] on div "More Information" at bounding box center [920, 270] width 1177 height 46
click at [531, 376] on span "Latency" at bounding box center [439, 376] width 211 height 20
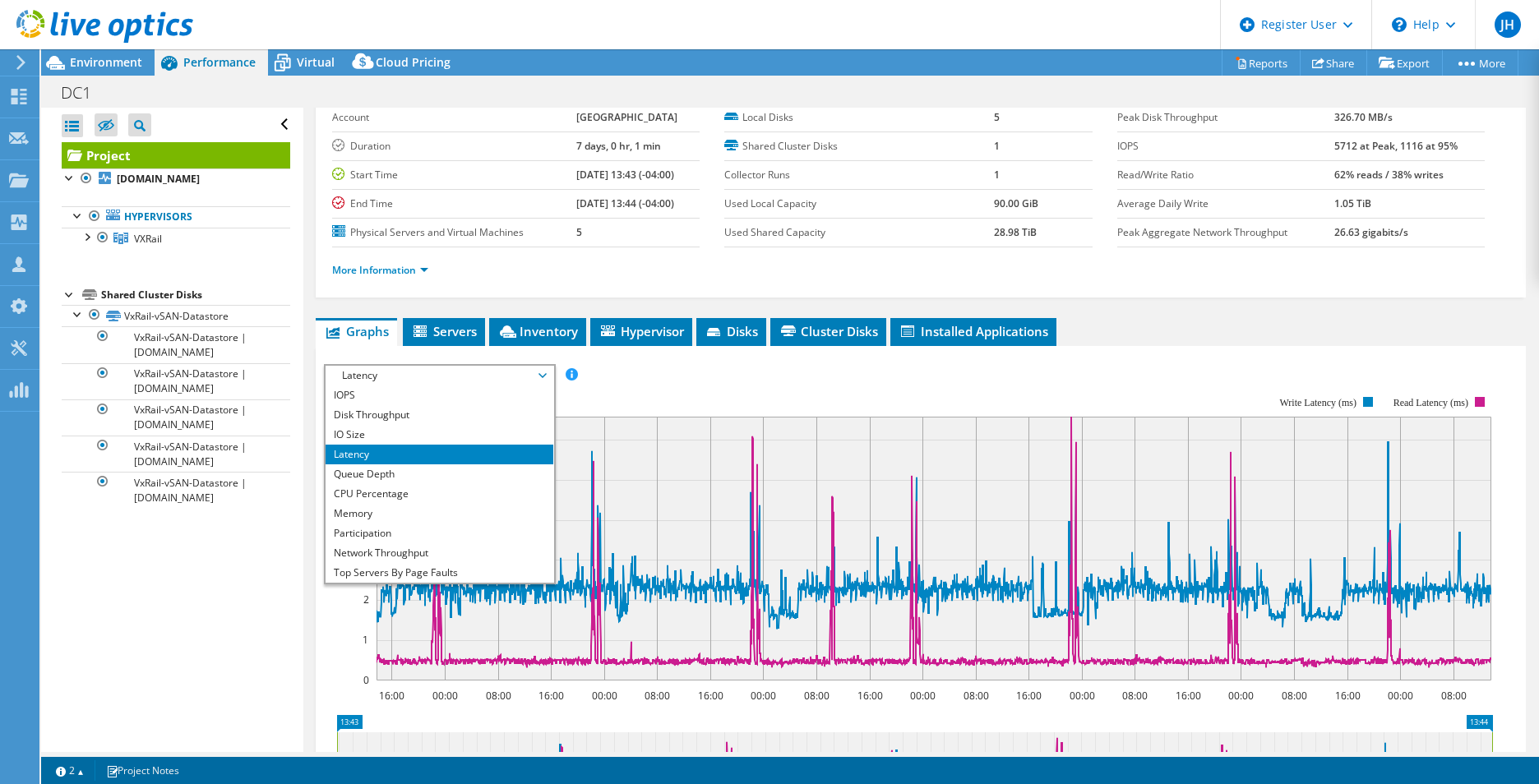
click at [683, 376] on rect at bounding box center [908, 538] width 1169 height 329
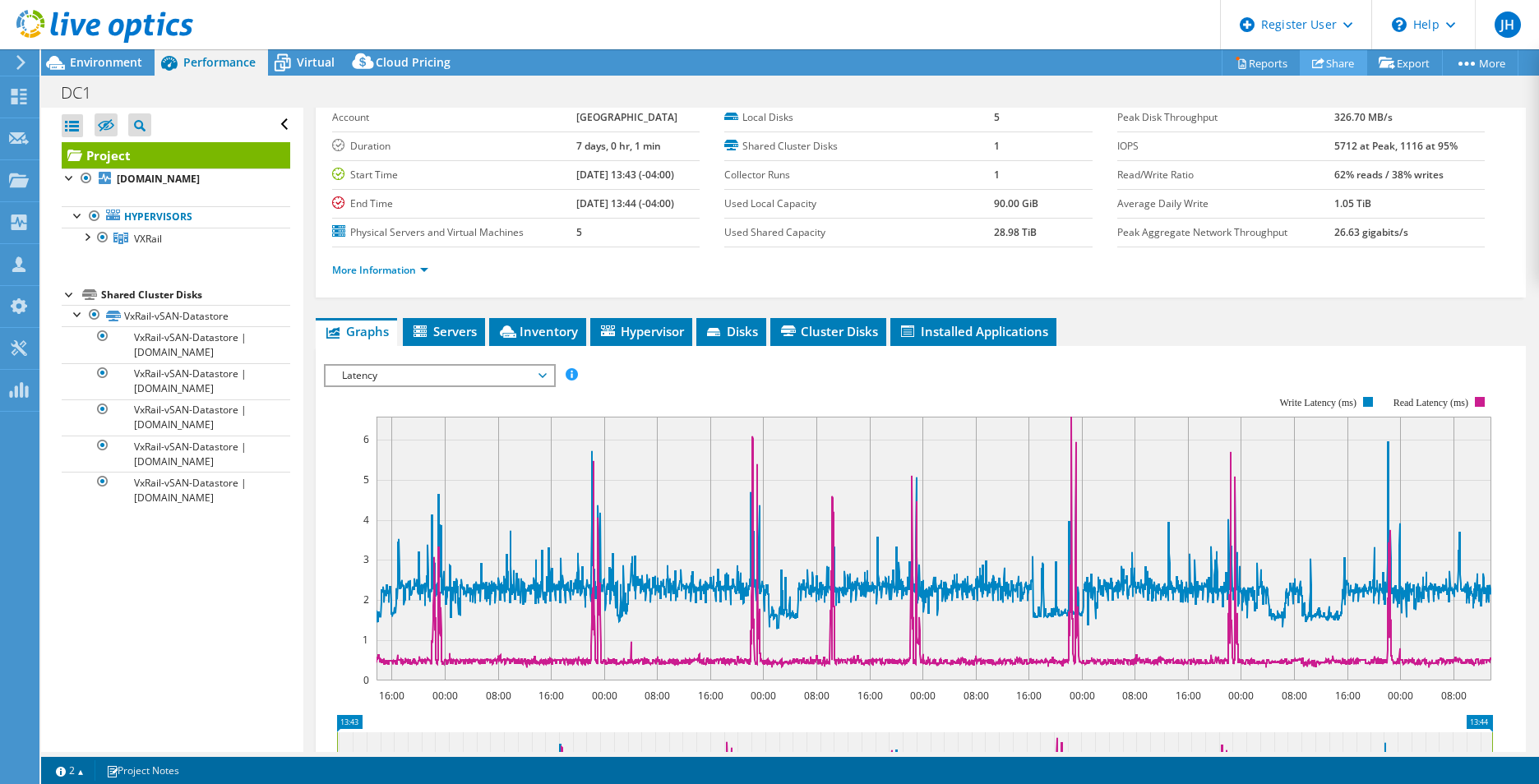
click at [1336, 62] on link "Share" at bounding box center [1333, 63] width 68 height 26
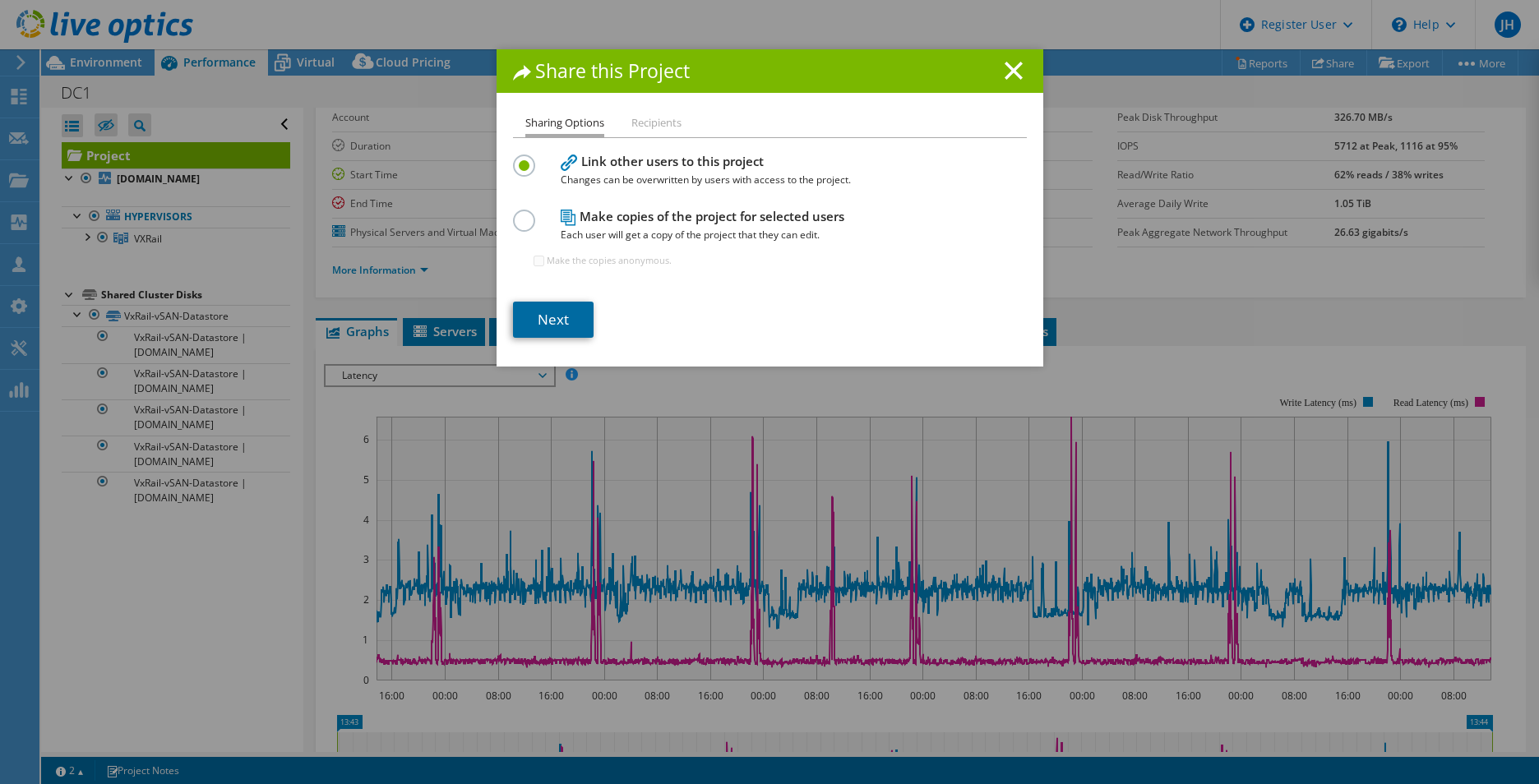
click at [545, 313] on link "Next" at bounding box center [554, 320] width 81 height 36
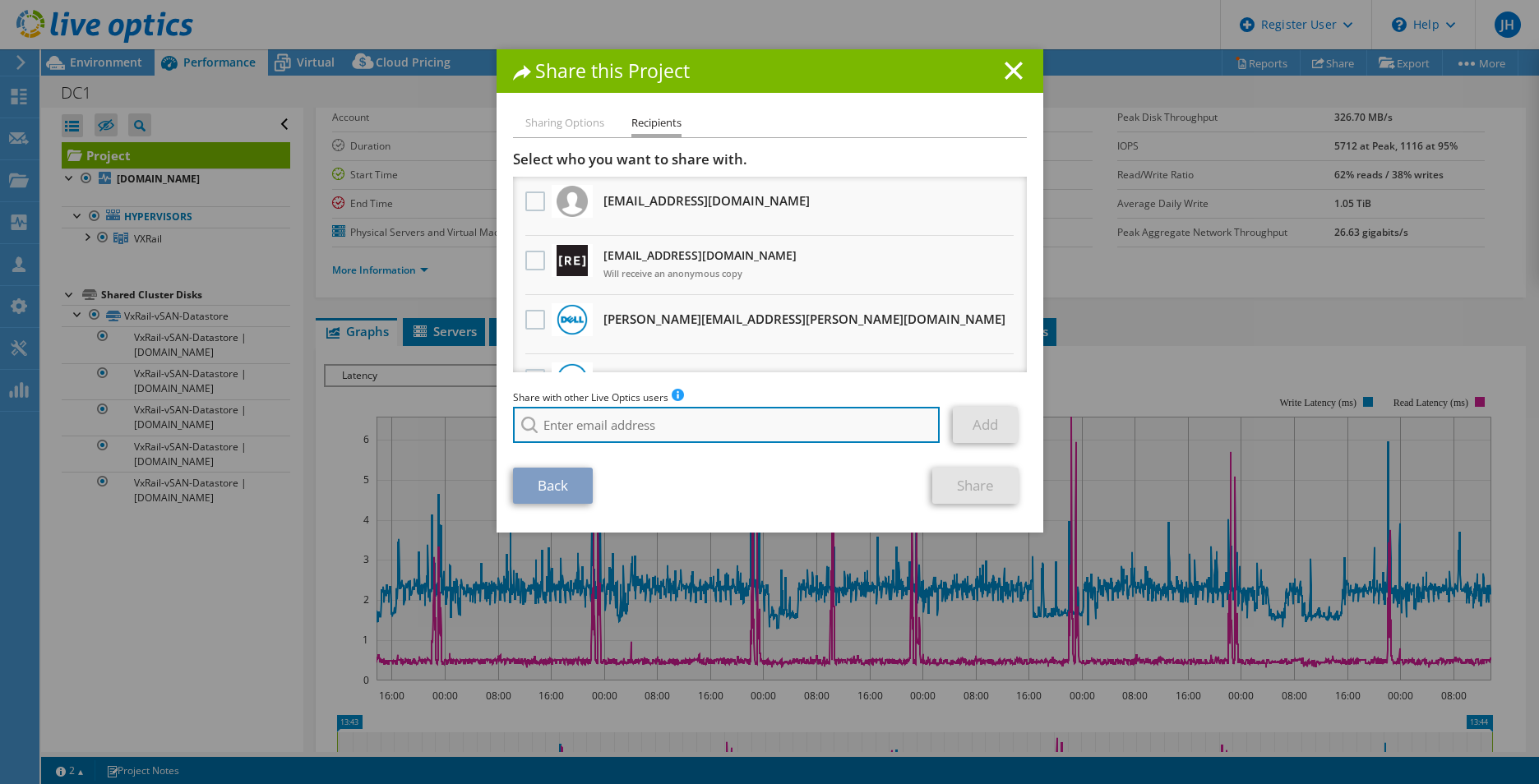
click at [617, 435] on input "search" at bounding box center [727, 425] width 428 height 36
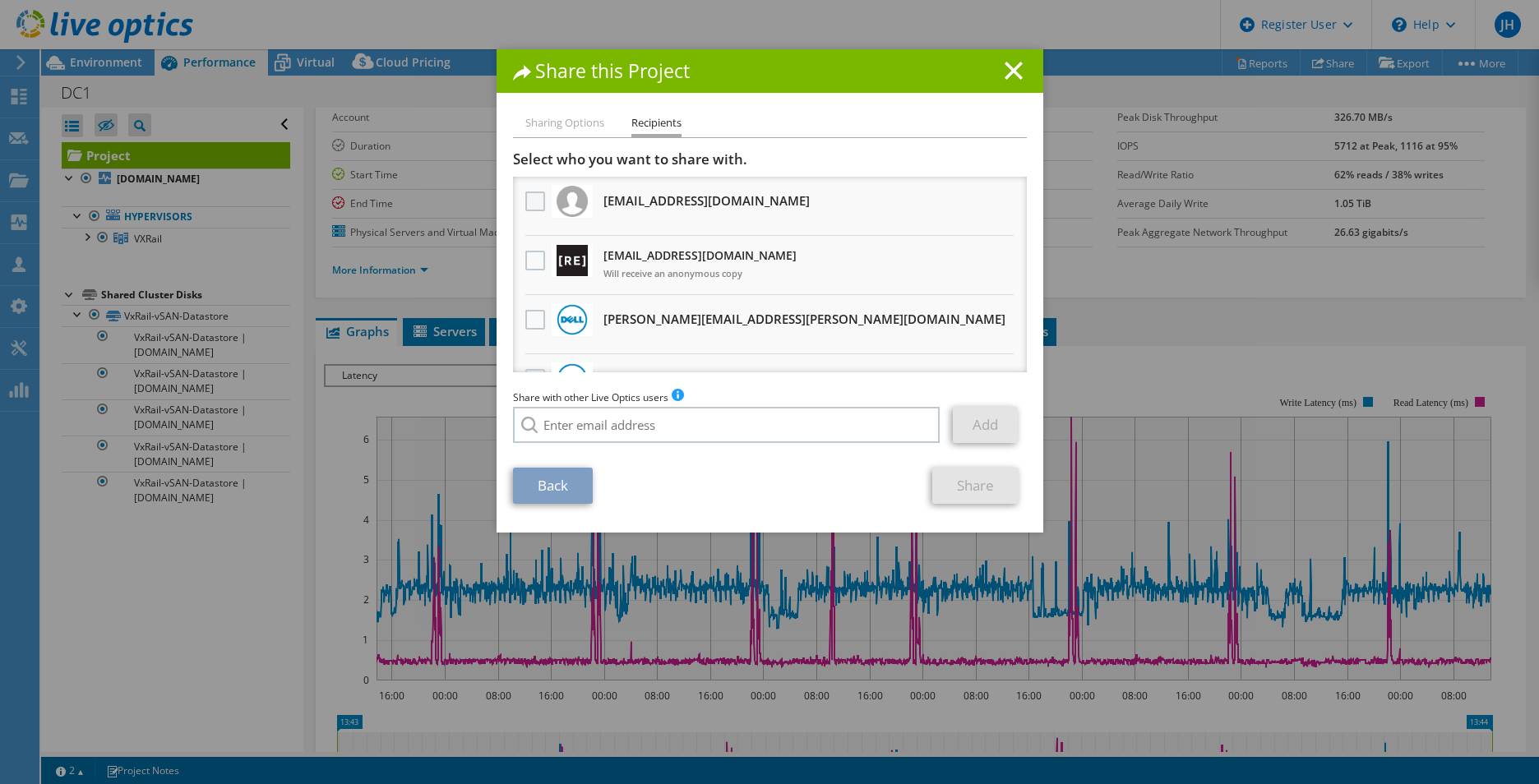
click at [527, 197] on label at bounding box center [536, 201] width 24 height 20
click at [0, 0] on input "checkbox" at bounding box center [0, 0] width 0 height 0
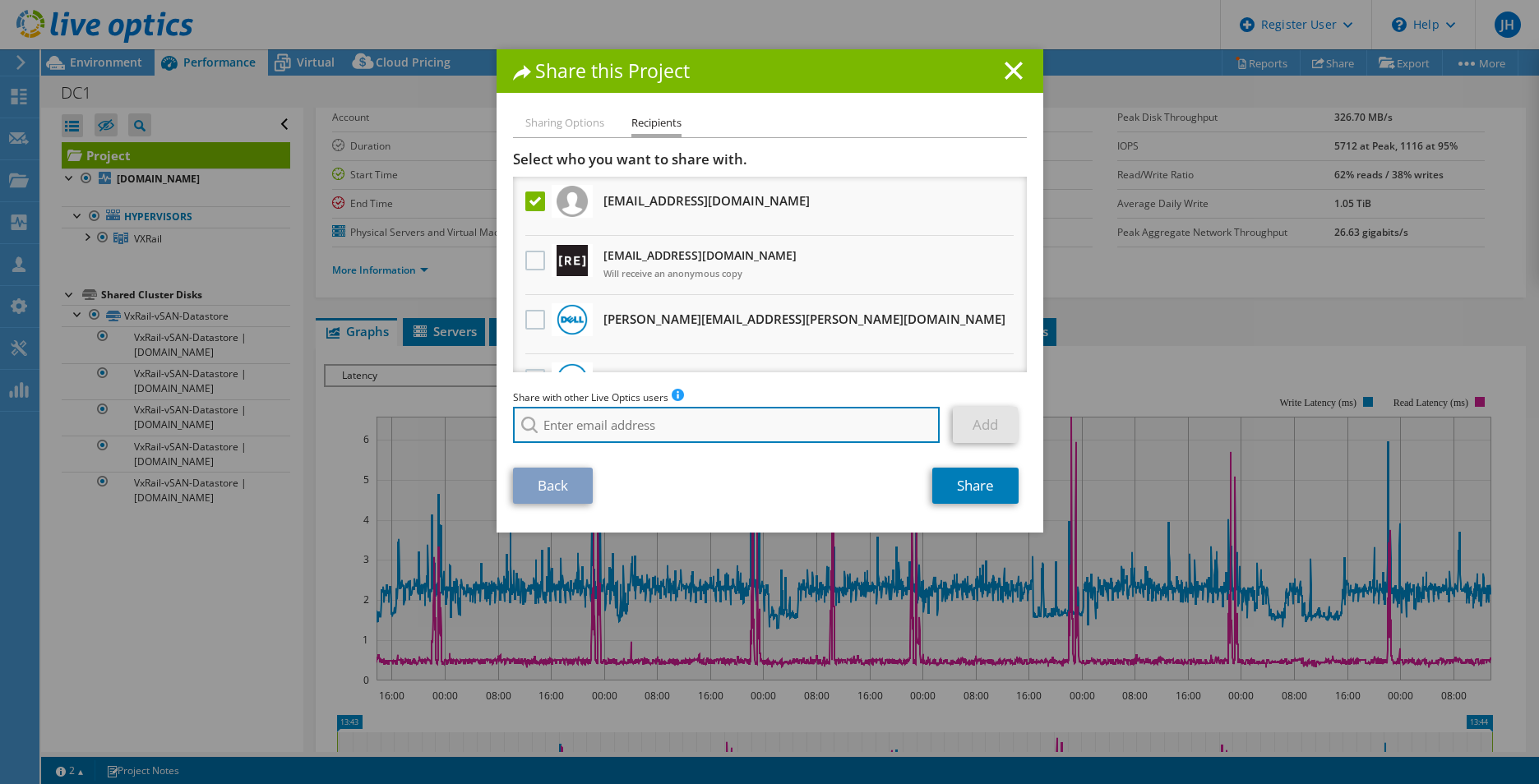
click at [586, 424] on input "search" at bounding box center [727, 425] width 428 height 36
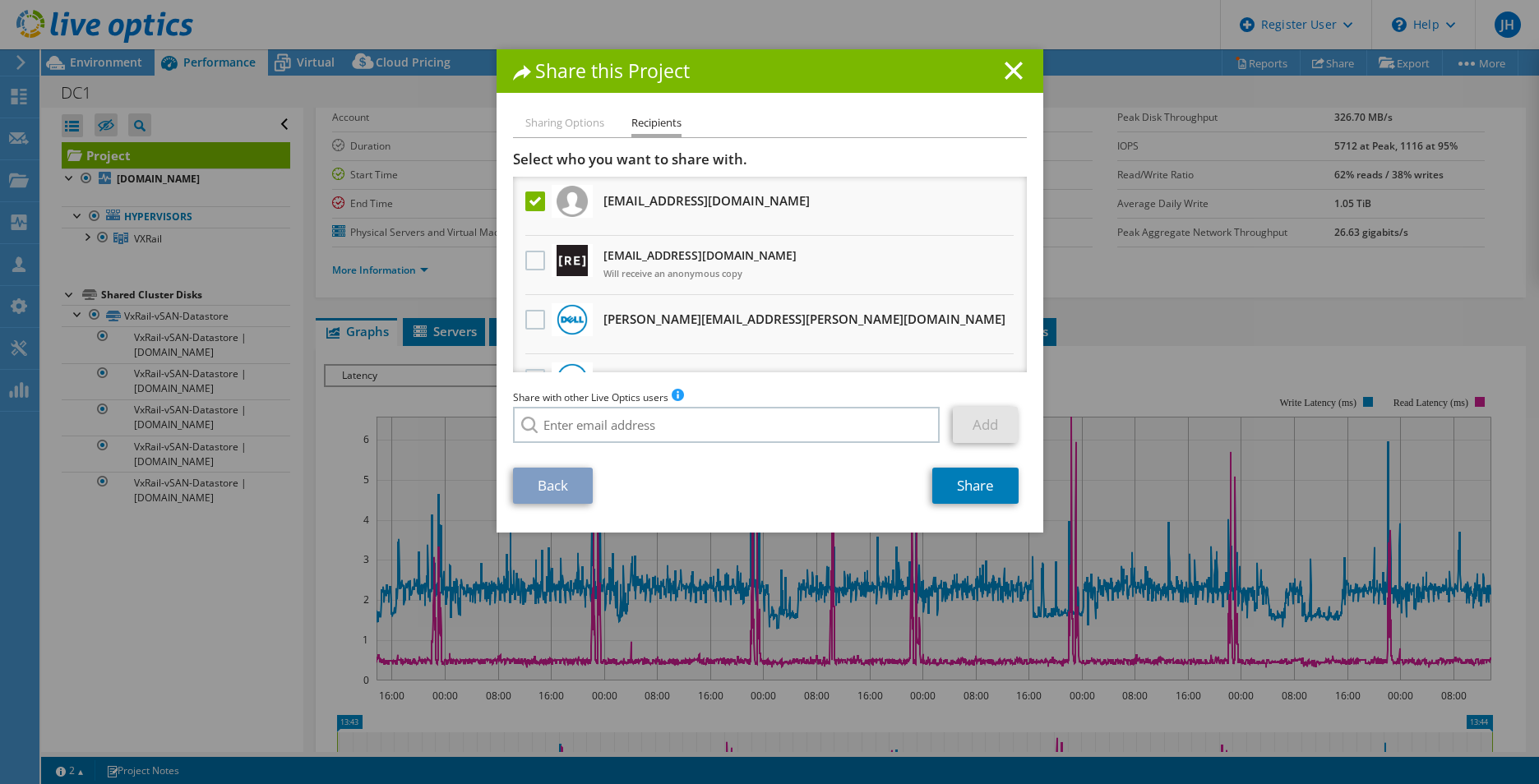
click at [529, 203] on label at bounding box center [536, 201] width 24 height 20
click at [0, 0] on input "checkbox" at bounding box center [0, 0] width 0 height 0
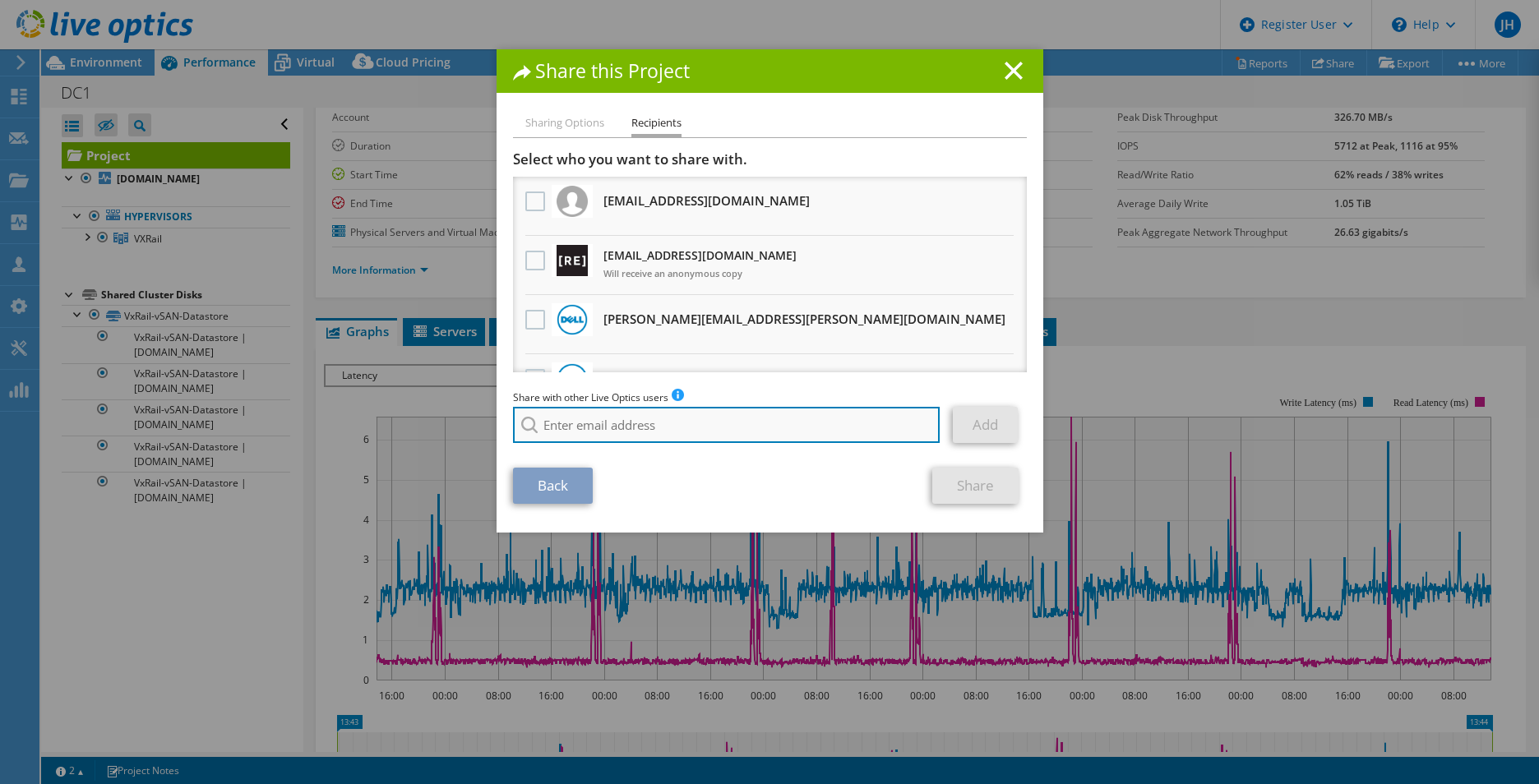
click at [568, 436] on input "search" at bounding box center [727, 425] width 428 height 36
paste input "rcnobles42@lenoircc.edu"
type input "rcnobles42@lenoircc.edu"
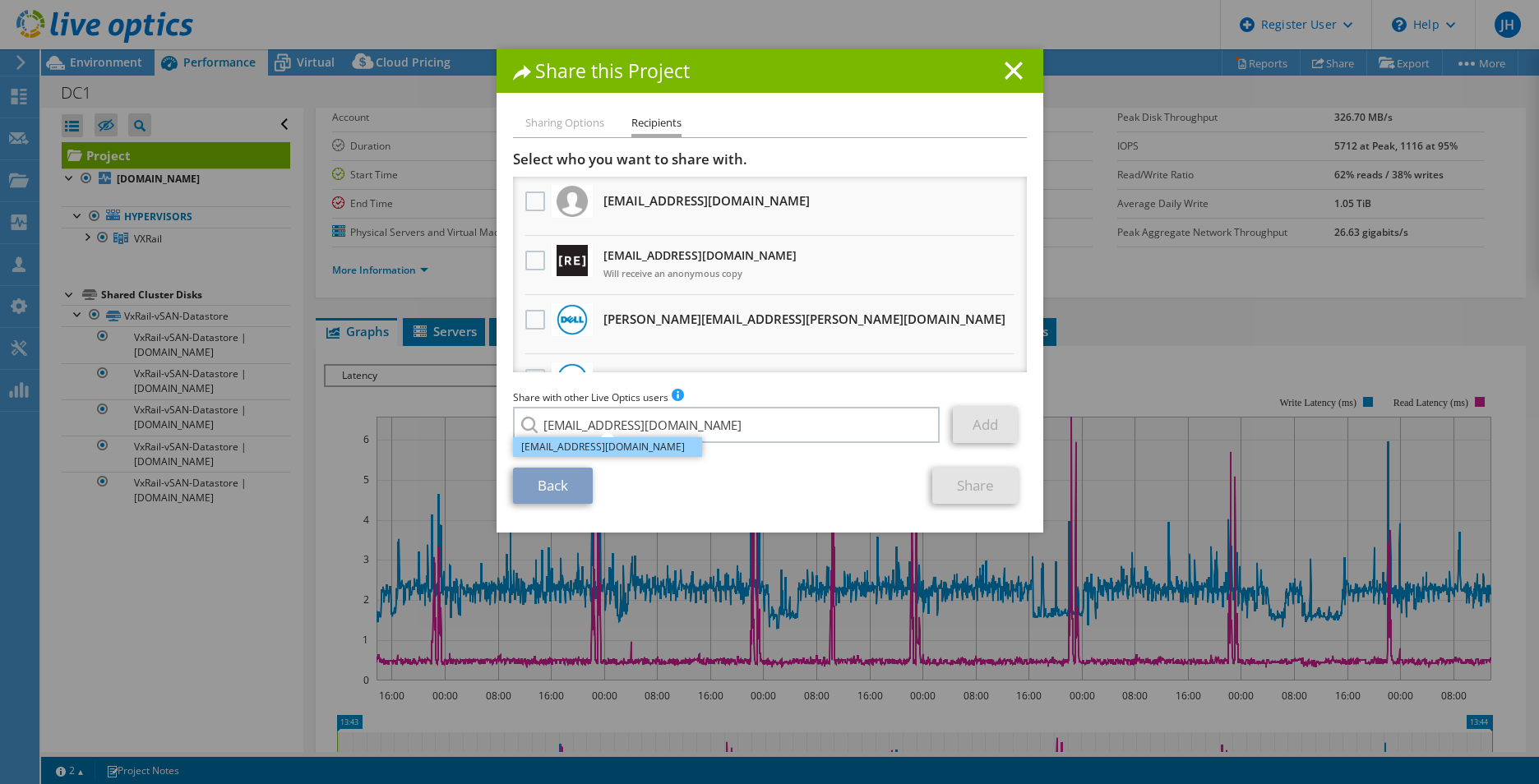
click at [577, 444] on li "rcnobles42@lenoircc.edu" at bounding box center [607, 447] width 189 height 20
click at [957, 427] on link "Add" at bounding box center [985, 425] width 65 height 36
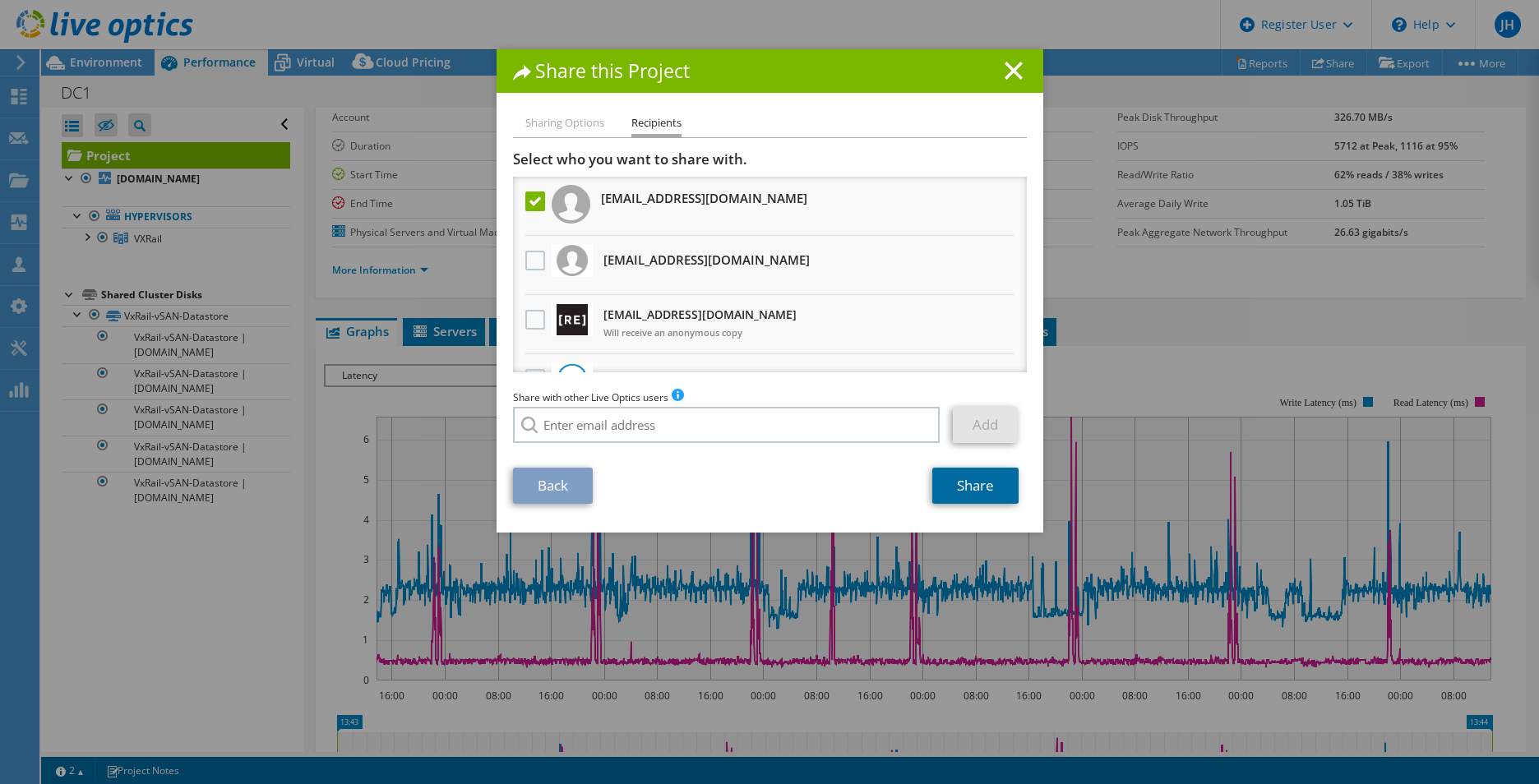
click at [966, 489] on link "Share" at bounding box center [975, 486] width 87 height 36
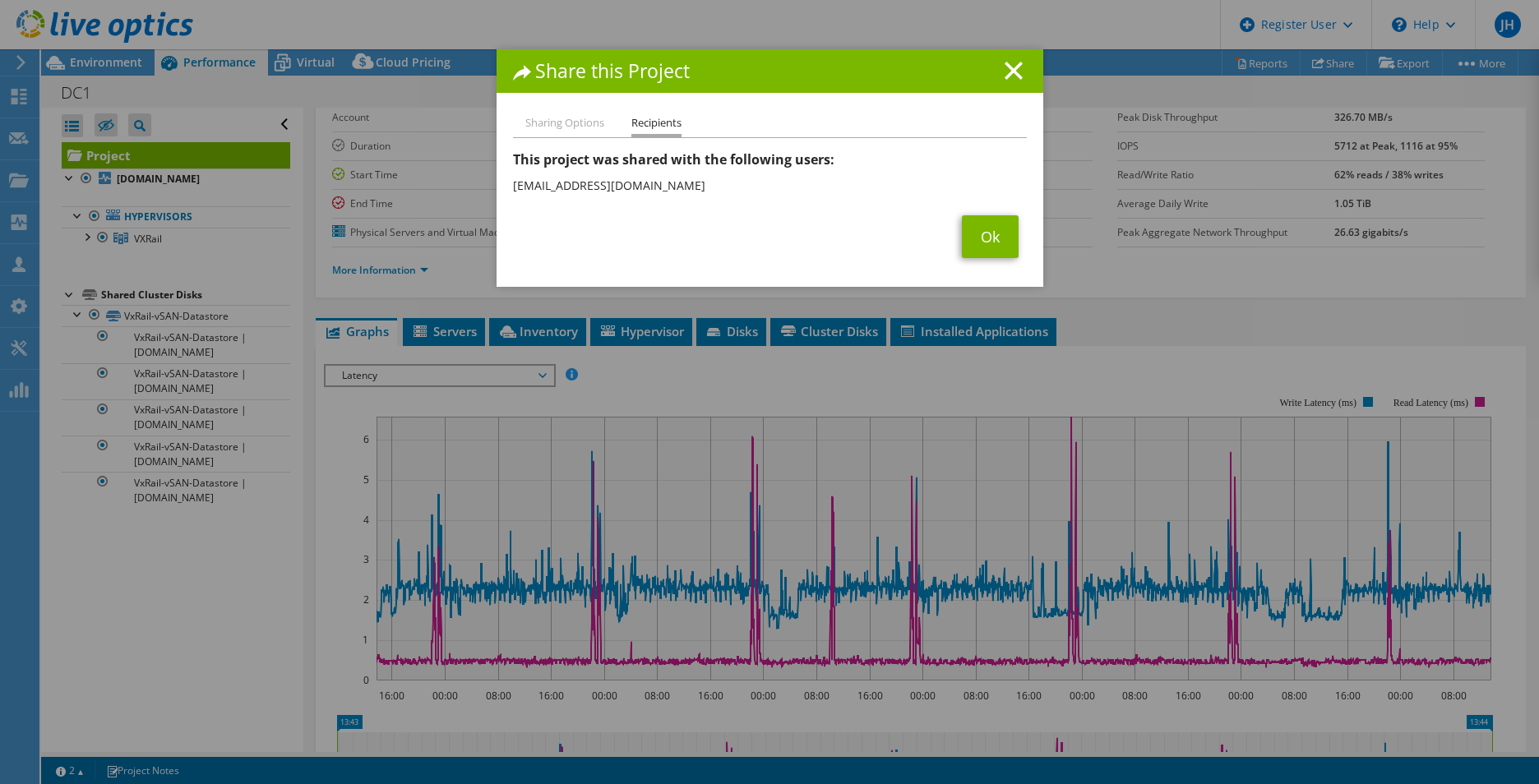
click at [1016, 71] on h1 "Share this Project" at bounding box center [770, 71] width 514 height 19
click at [1012, 71] on icon at bounding box center [1013, 71] width 18 height 18
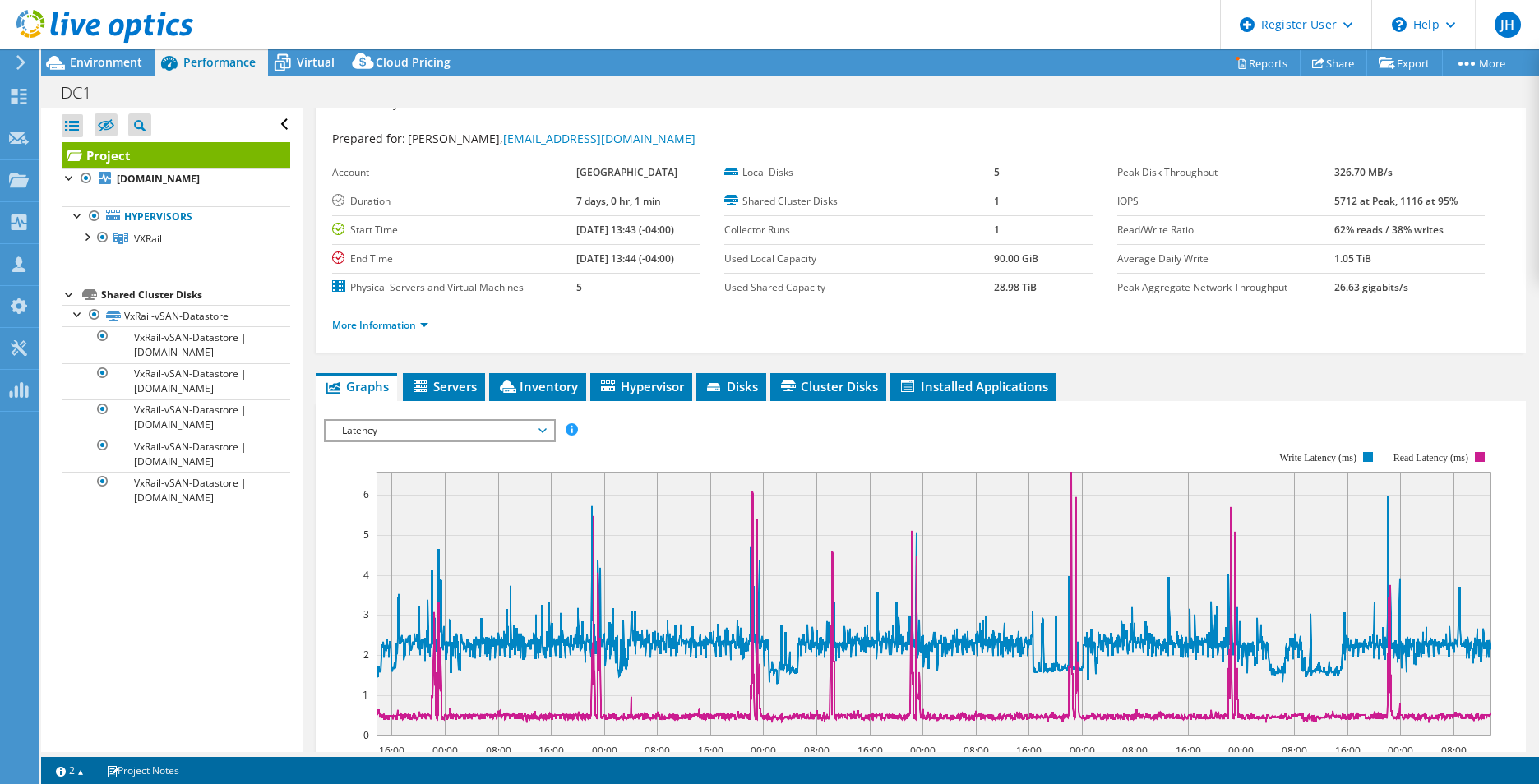
scroll to position [0, 0]
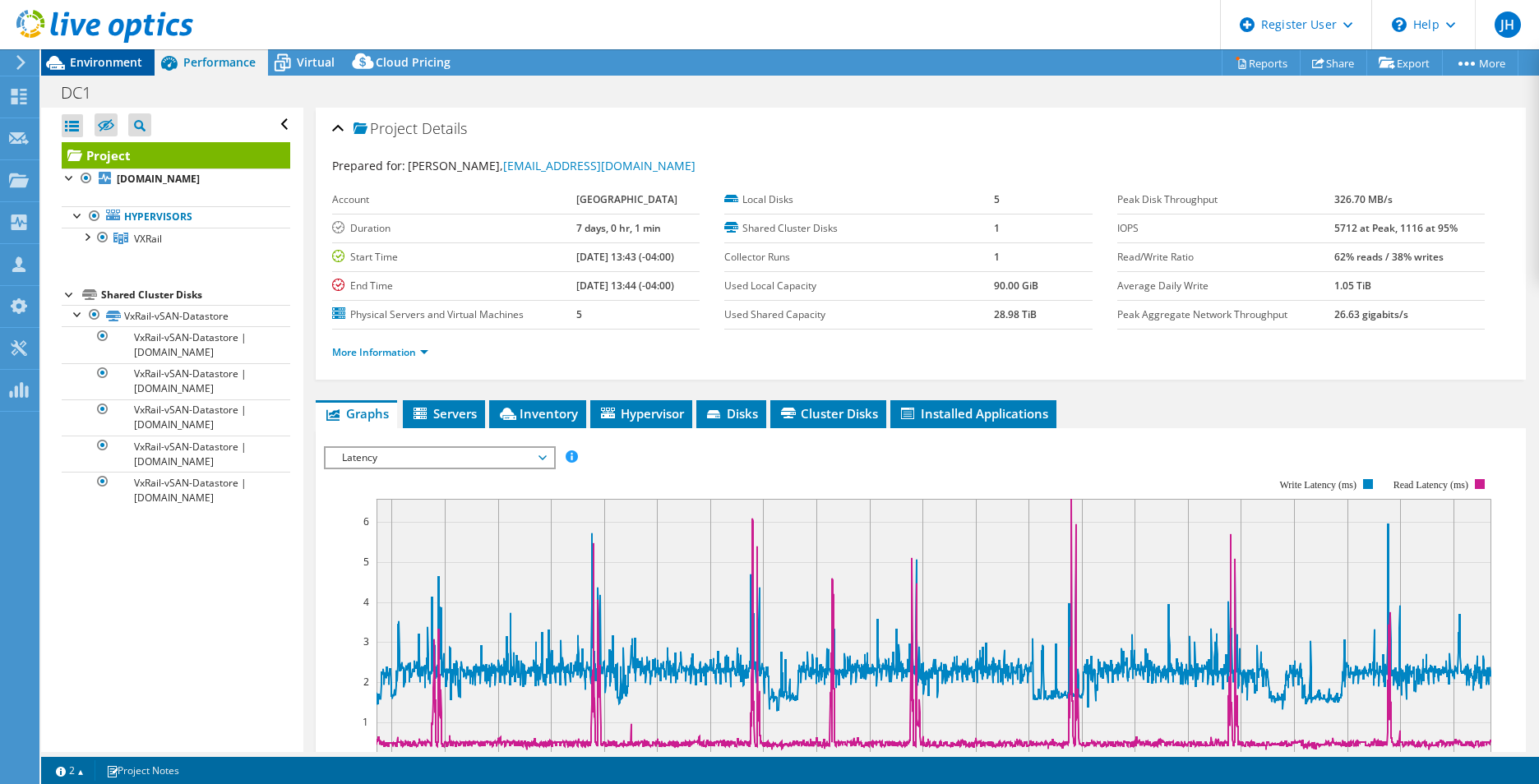
click at [123, 69] on span "Environment" at bounding box center [106, 62] width 73 height 16
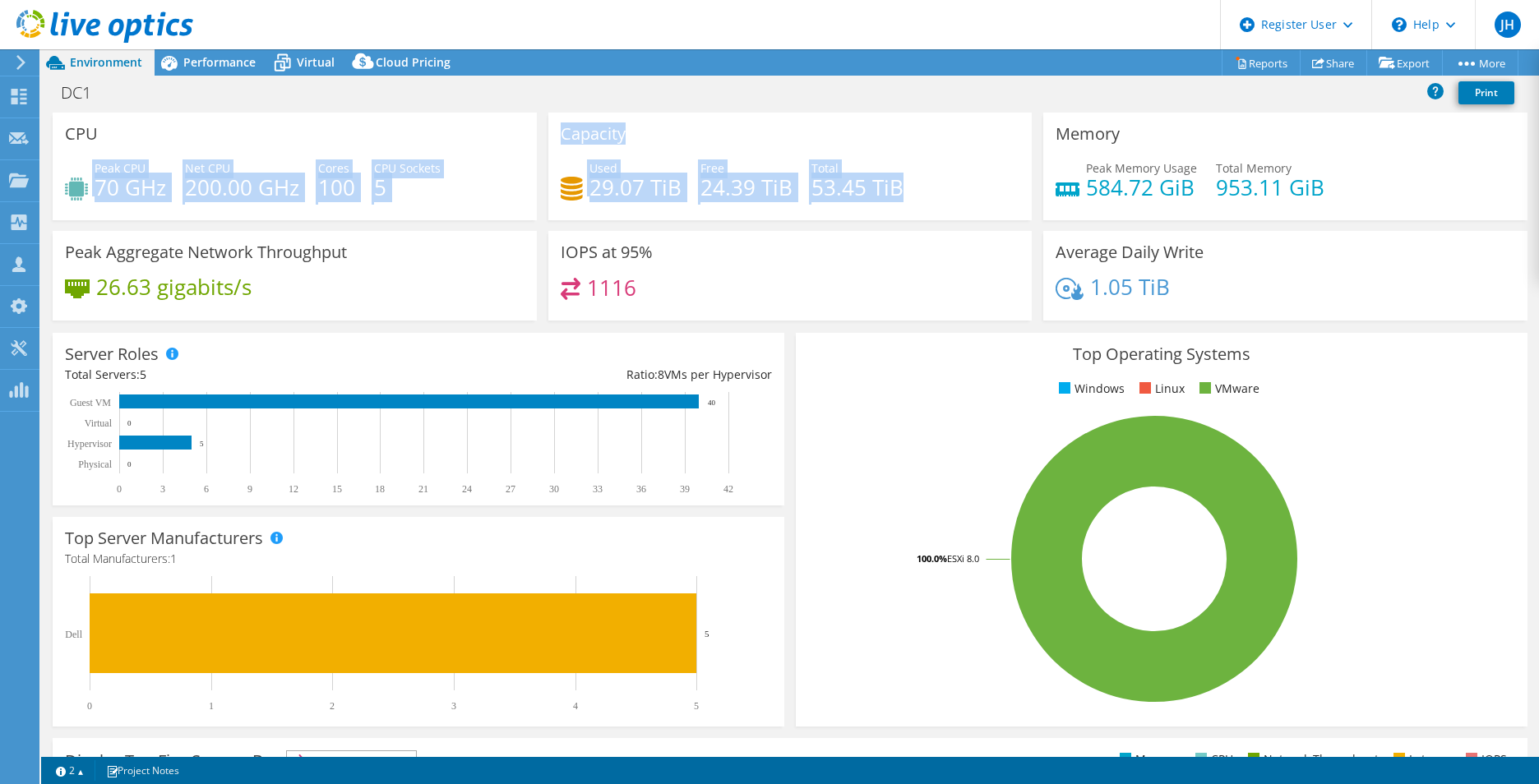
drag, startPoint x: 910, startPoint y: 193, endPoint x: 533, endPoint y: 147, distance: 379.8
click at [533, 147] on div "CPU Peak CPU 70 GHz Net CPU 200.00 GHz Cores 100 CPU Sockets 5 Capacity Used 29…" at bounding box center [790, 222] width 1486 height 218
drag, startPoint x: 817, startPoint y: 117, endPoint x: 774, endPoint y: 126, distance: 43.9
click at [817, 117] on div "Capacity Used 29.07 TiB Free 24.39 TiB Total 53.45 TiB" at bounding box center [790, 166] width 484 height 108
